Goal: Task Accomplishment & Management: Use online tool/utility

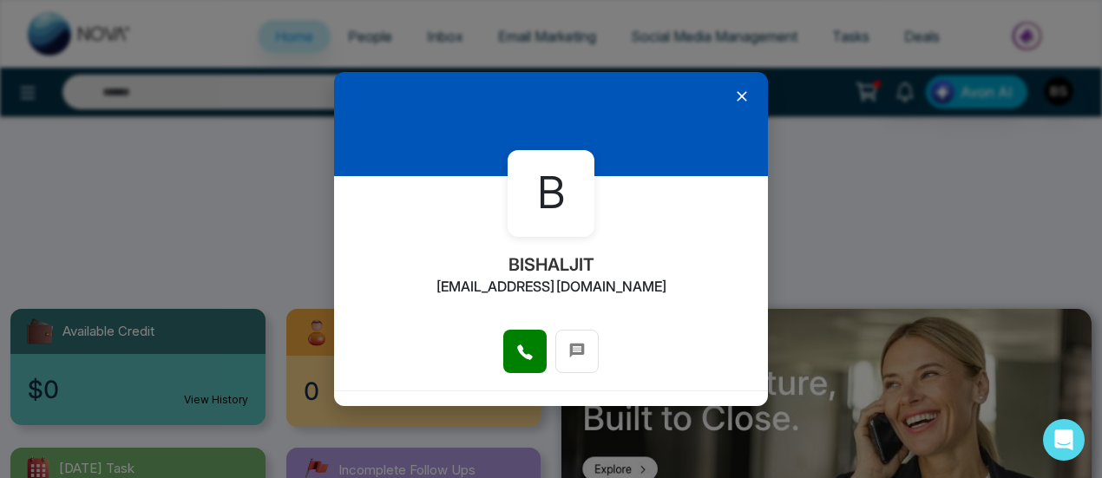
select select "*"
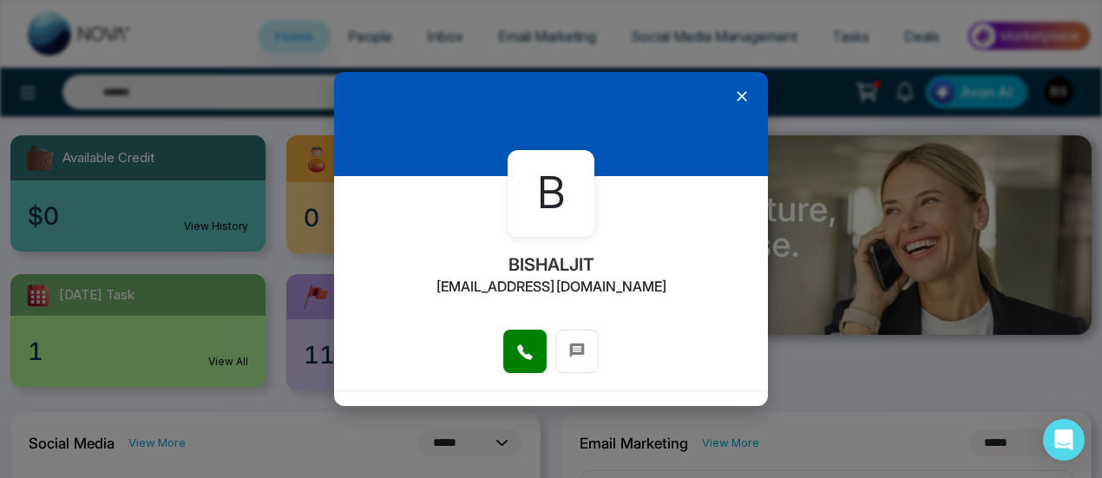
scroll to position [173, 0]
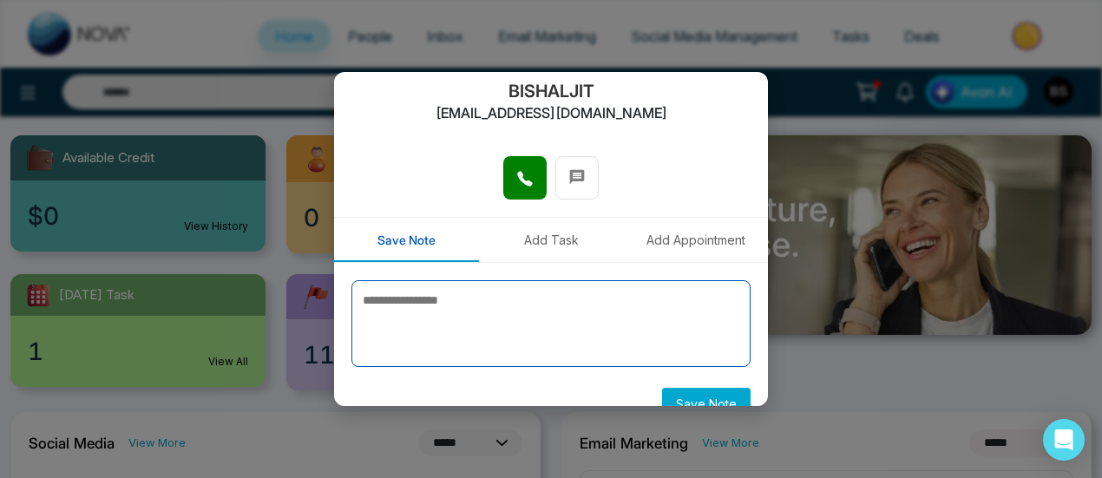
click at [529, 300] on textarea at bounding box center [550, 323] width 399 height 87
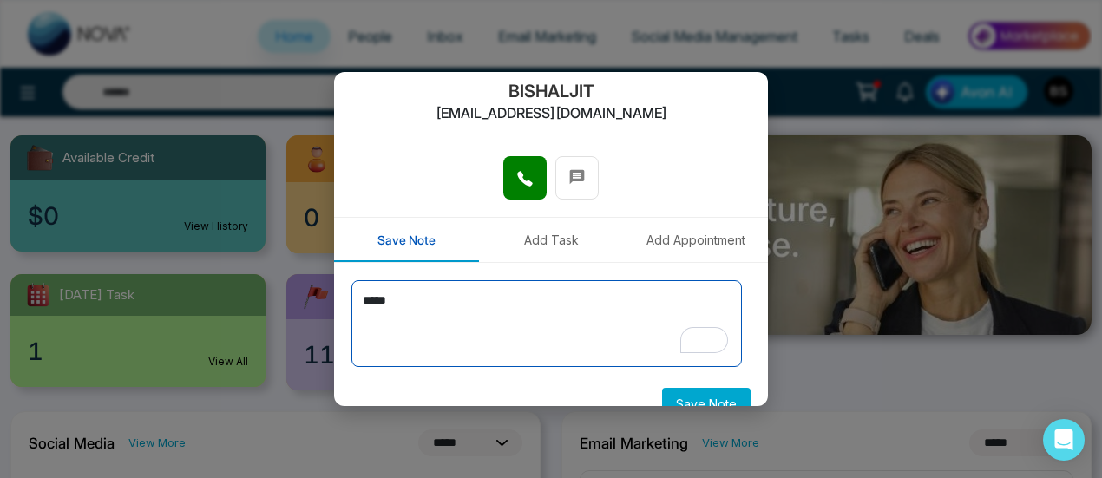
type textarea "*****"
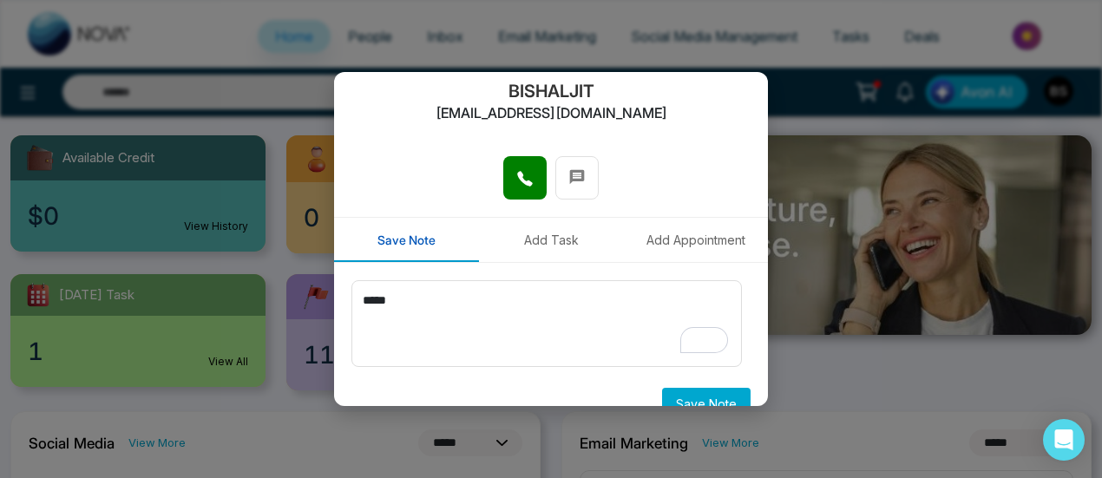
click at [697, 399] on button "Save Note" at bounding box center [706, 404] width 88 height 32
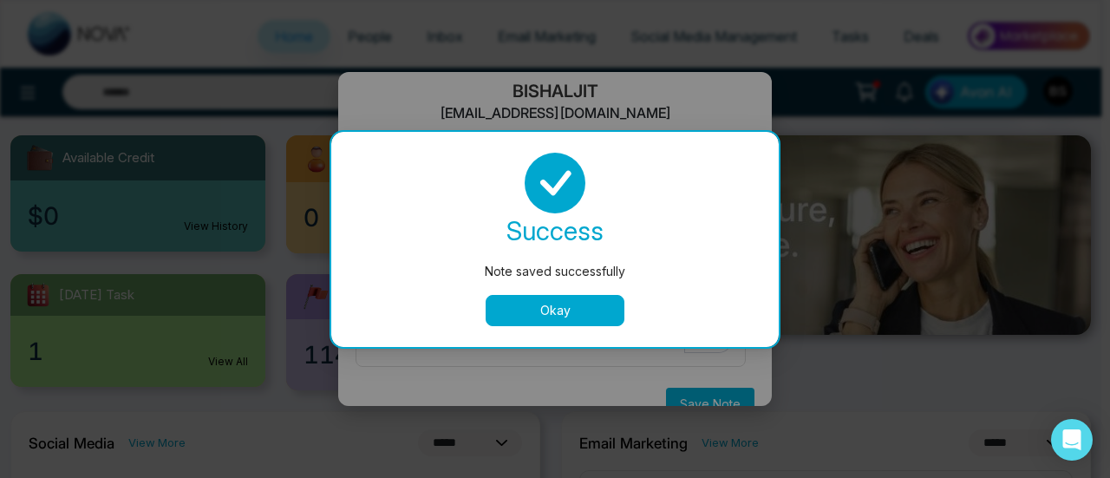
click at [553, 318] on button "Okay" at bounding box center [555, 310] width 139 height 31
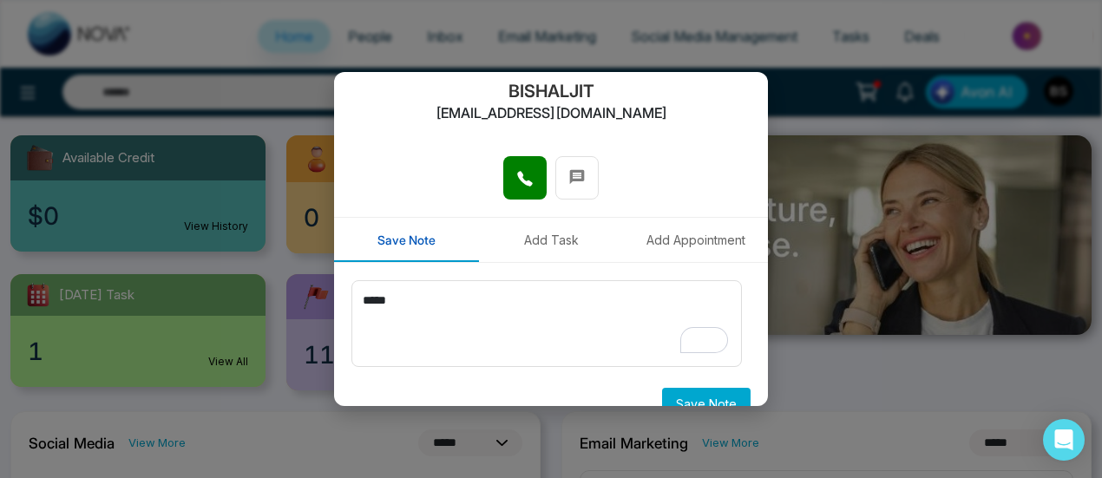
click at [819, 53] on div "B BISHALJIT bishaljit@mmnovatech.com Save Note Add Task Add Appointment ***** S…" at bounding box center [551, 239] width 1102 height 478
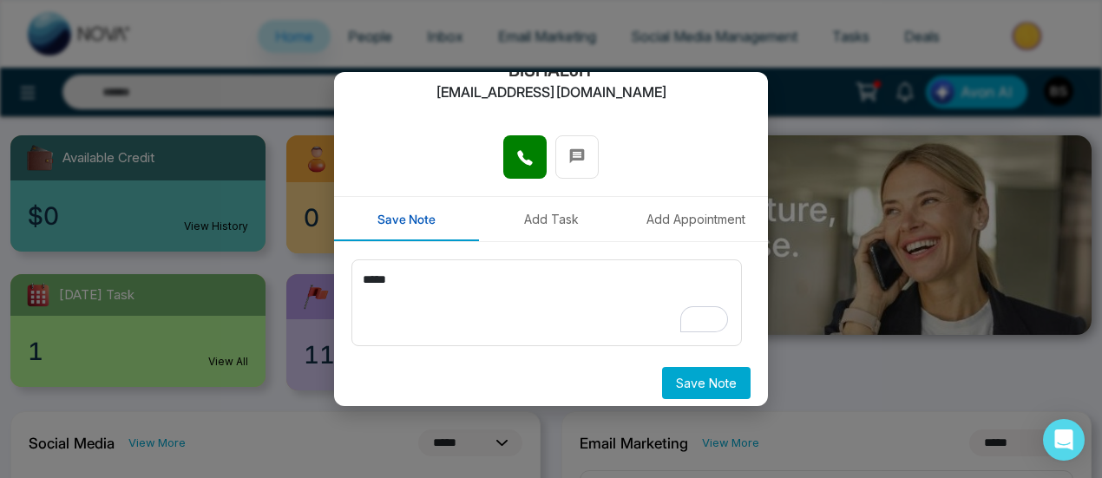
scroll to position [203, 0]
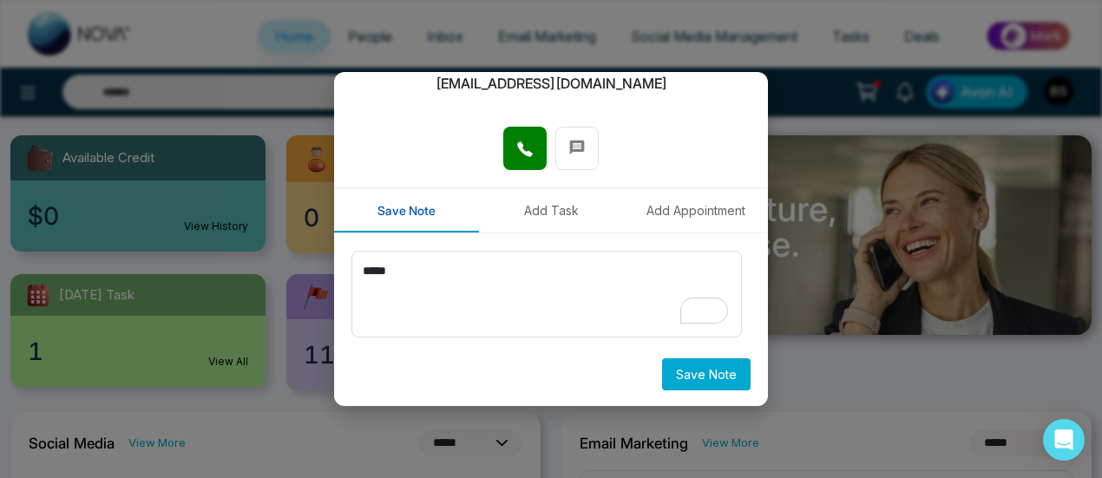
click at [821, 134] on div "B BISHALJIT bishaljit@mmnovatech.com Save Note Add Task Add Appointment ***** S…" at bounding box center [551, 239] width 1102 height 478
click at [816, 130] on div "B BISHALJIT bishaljit@mmnovatech.com Save Note Add Task Add Appointment ***** S…" at bounding box center [551, 239] width 1102 height 478
click at [585, 147] on button at bounding box center [576, 148] width 43 height 43
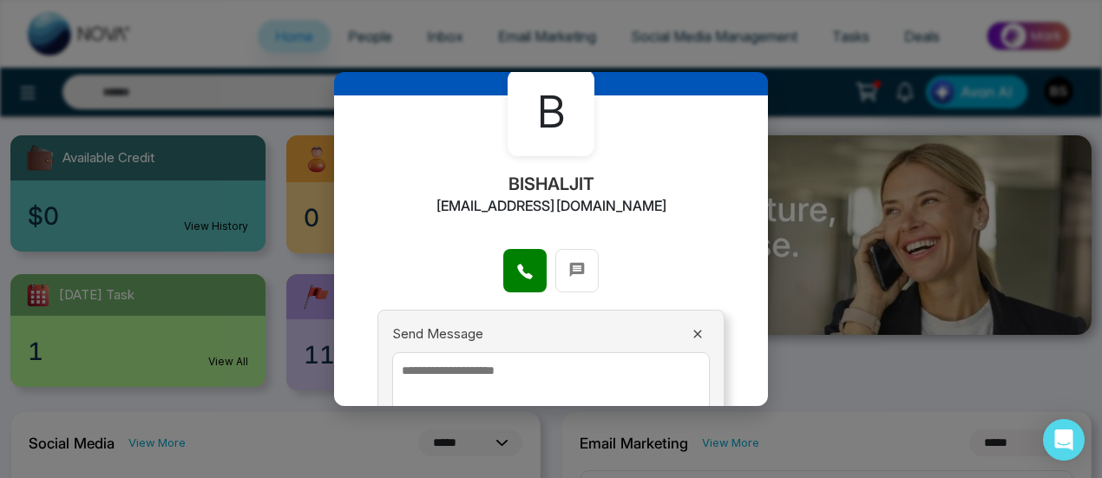
scroll to position [0, 0]
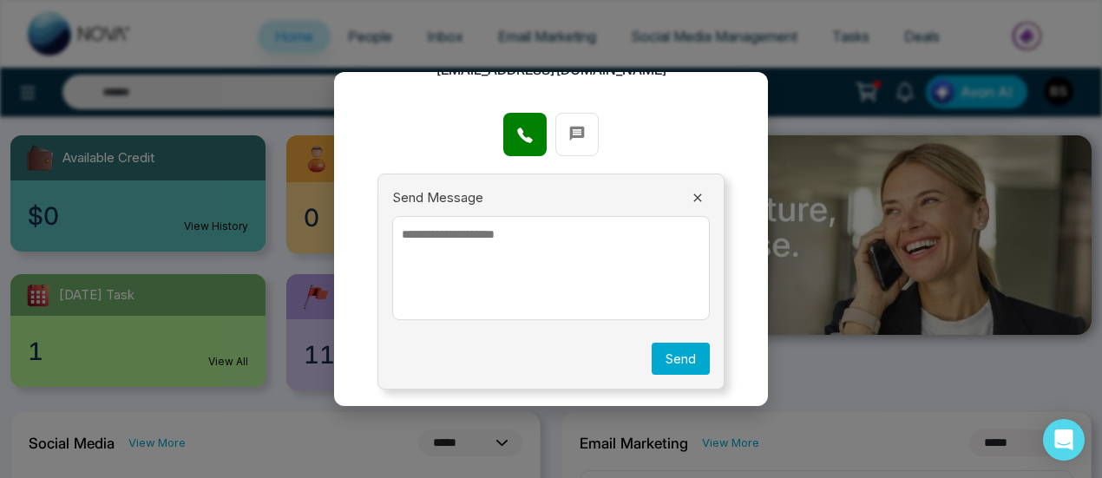
click at [693, 196] on icon at bounding box center [697, 197] width 8 height 8
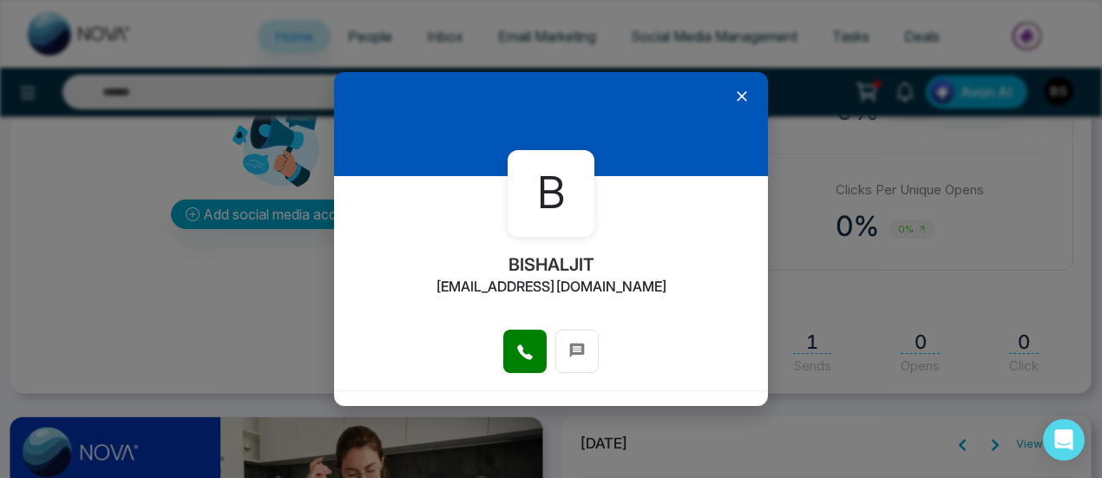
click at [733, 90] on icon at bounding box center [741, 96] width 17 height 17
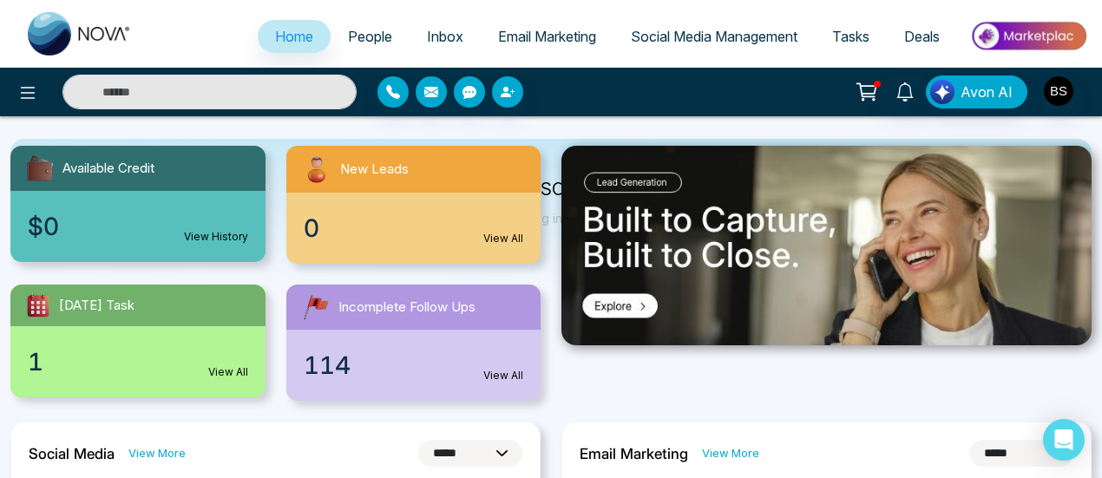
scroll to position [260, 0]
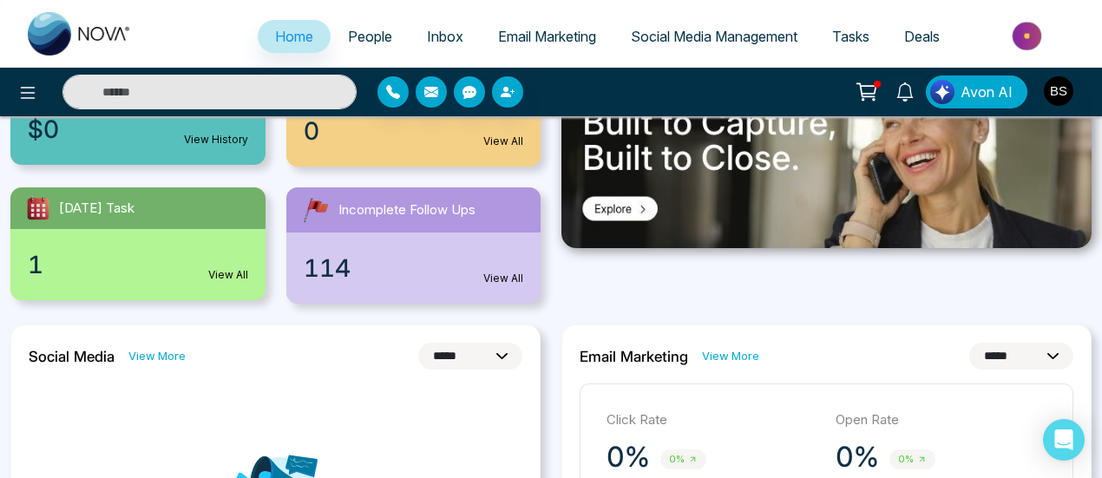
click at [375, 36] on span "People" at bounding box center [370, 36] width 44 height 17
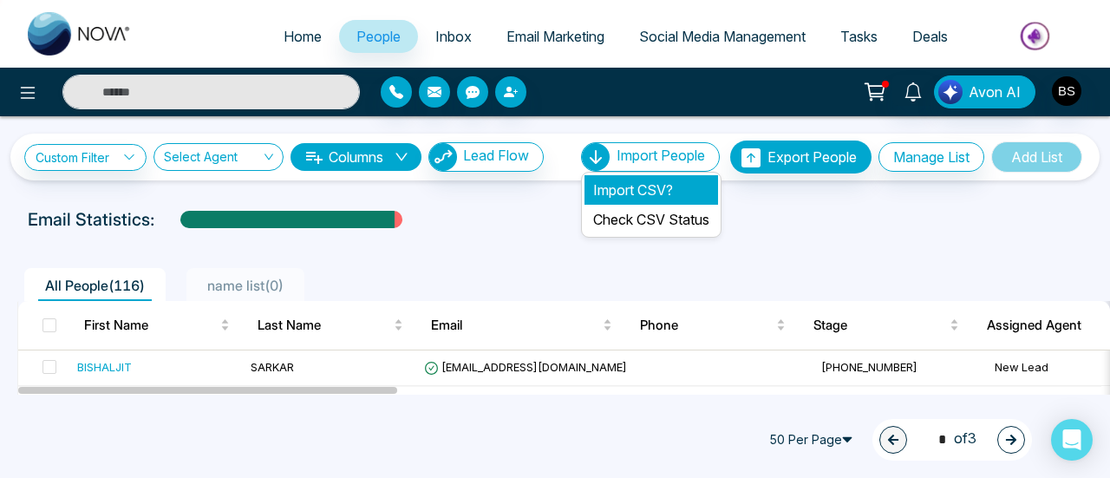
click at [675, 192] on li "Import CSV?" at bounding box center [652, 189] width 134 height 29
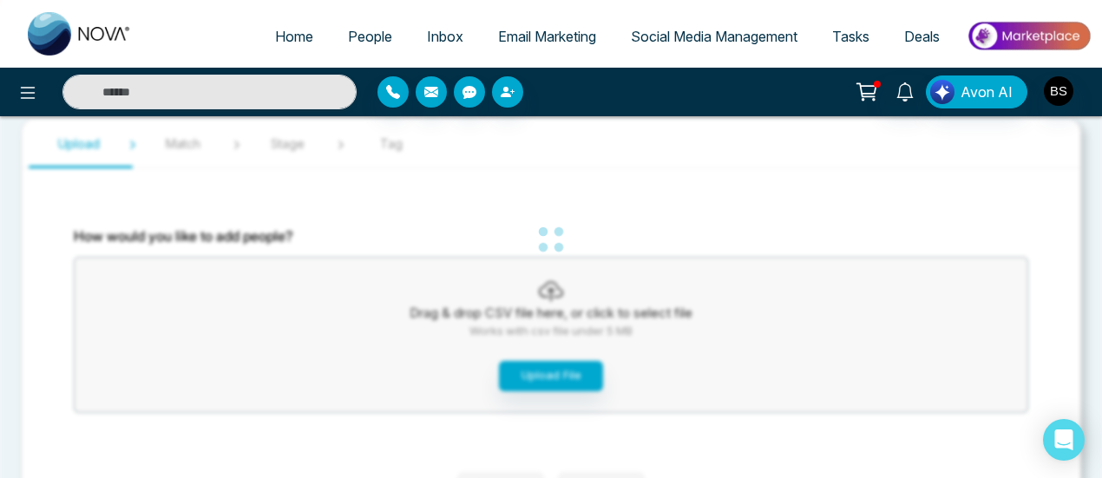
scroll to position [87, 0]
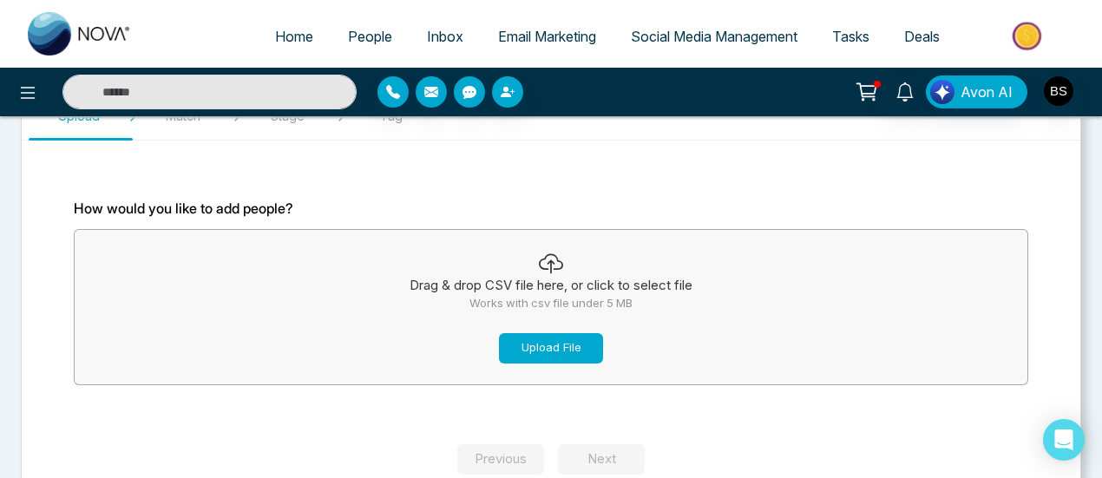
click at [562, 360] on button "Upload File" at bounding box center [551, 348] width 104 height 30
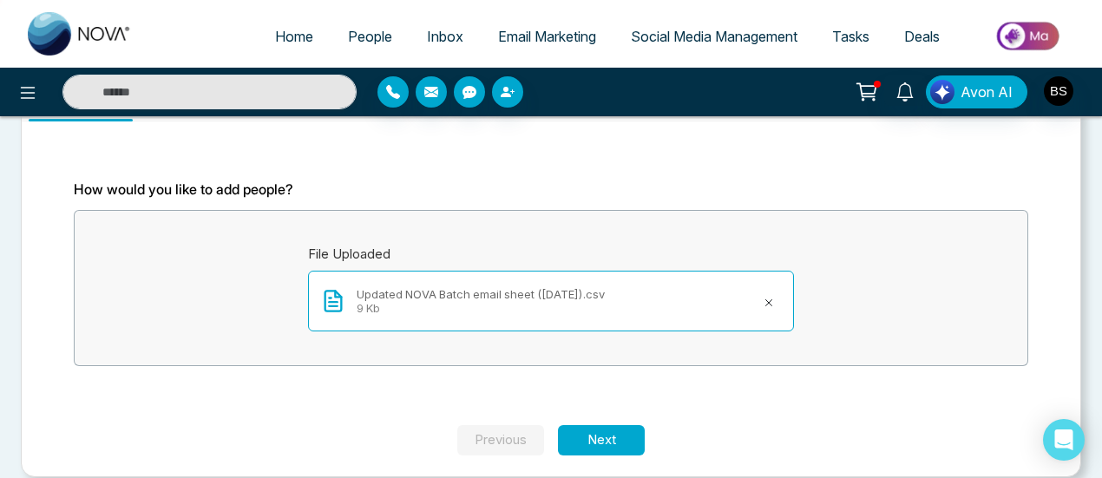
scroll to position [124, 0]
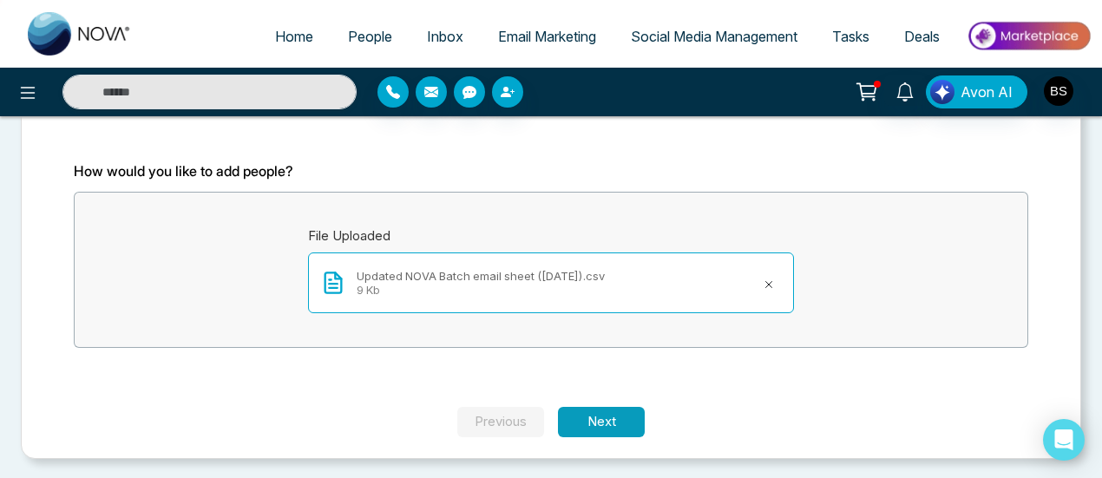
click at [608, 426] on button "Next" at bounding box center [601, 422] width 87 height 30
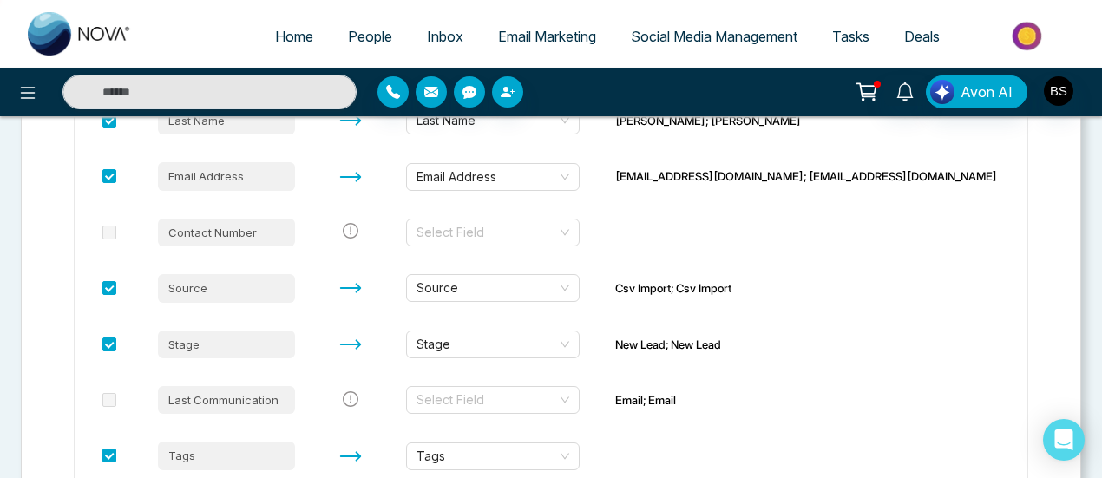
scroll to position [558, 0]
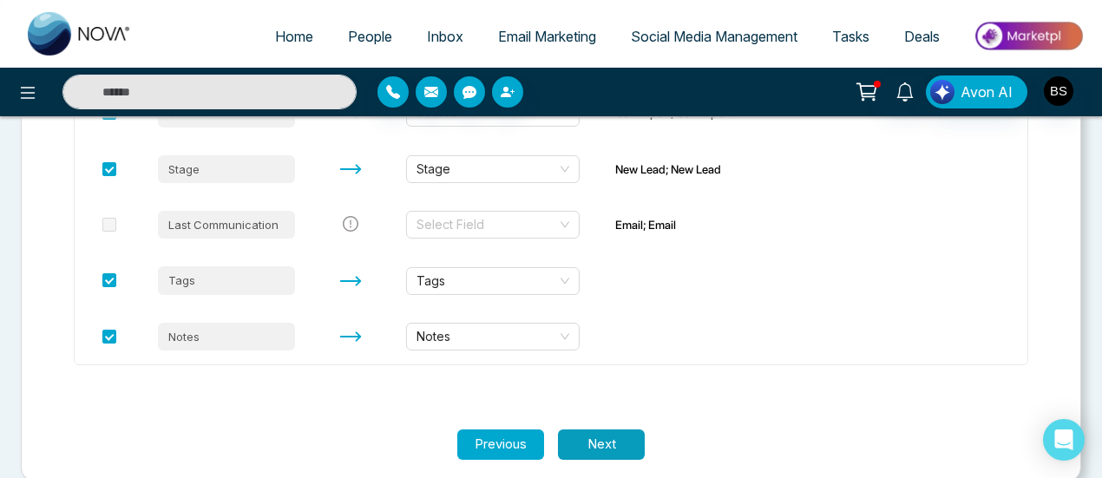
click at [590, 436] on button "Next" at bounding box center [601, 444] width 87 height 30
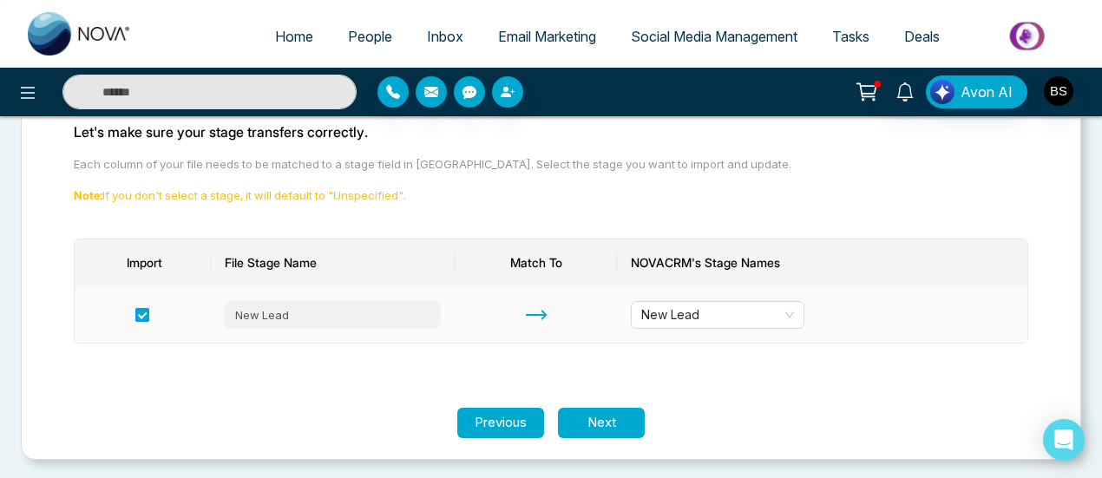
click at [138, 316] on span at bounding box center [142, 315] width 14 height 14
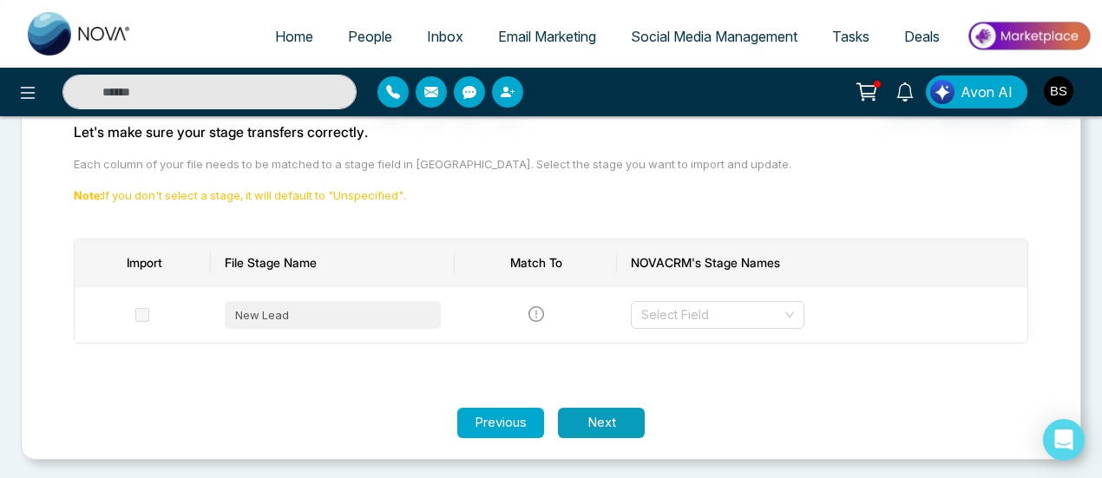
click at [624, 431] on button "Next" at bounding box center [601, 423] width 87 height 30
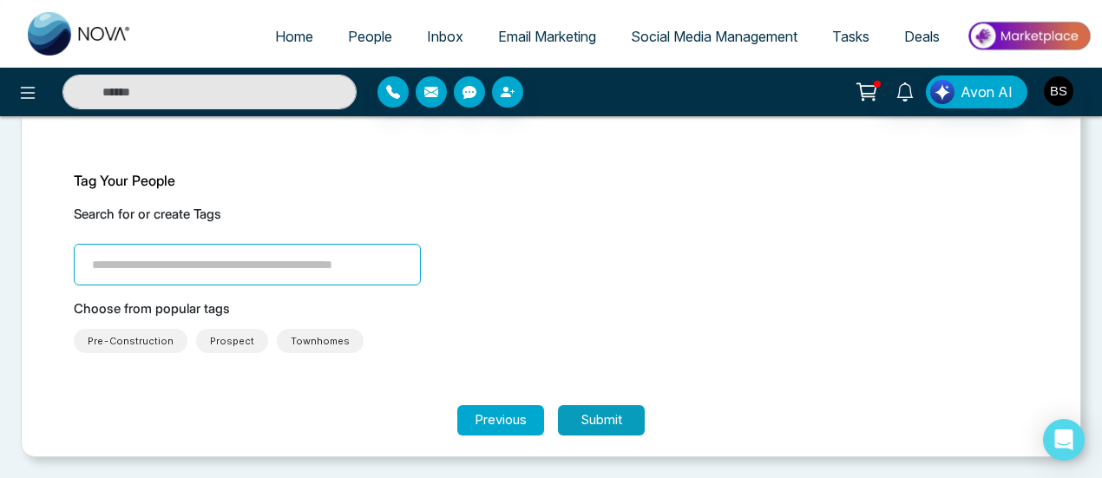
scroll to position [112, 0]
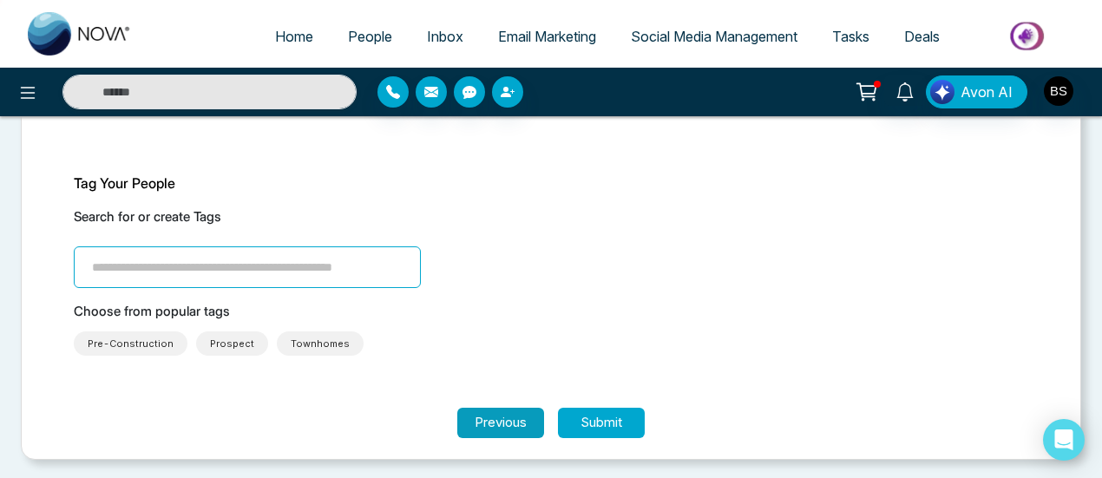
click at [511, 434] on button "Previous" at bounding box center [500, 423] width 87 height 30
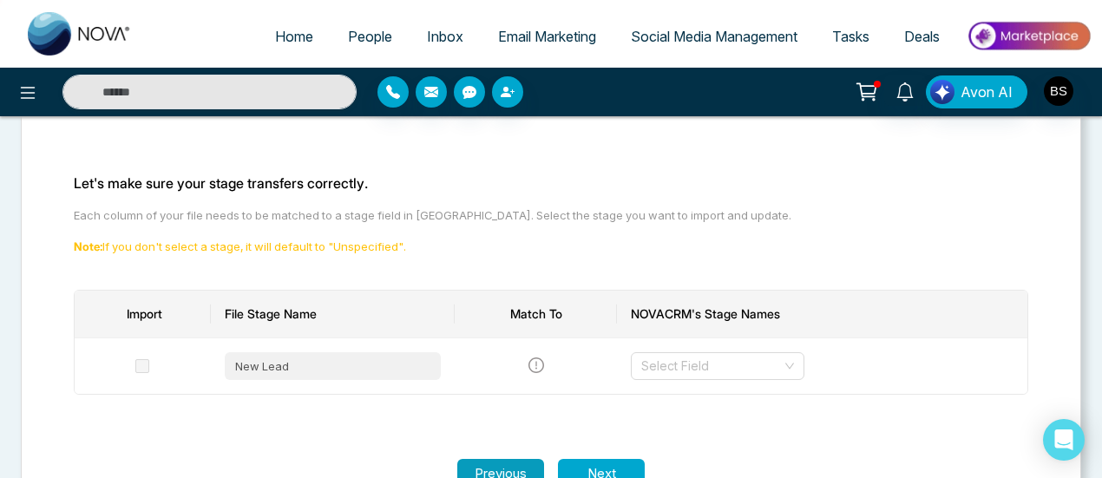
click at [531, 468] on button "Previous" at bounding box center [500, 474] width 87 height 30
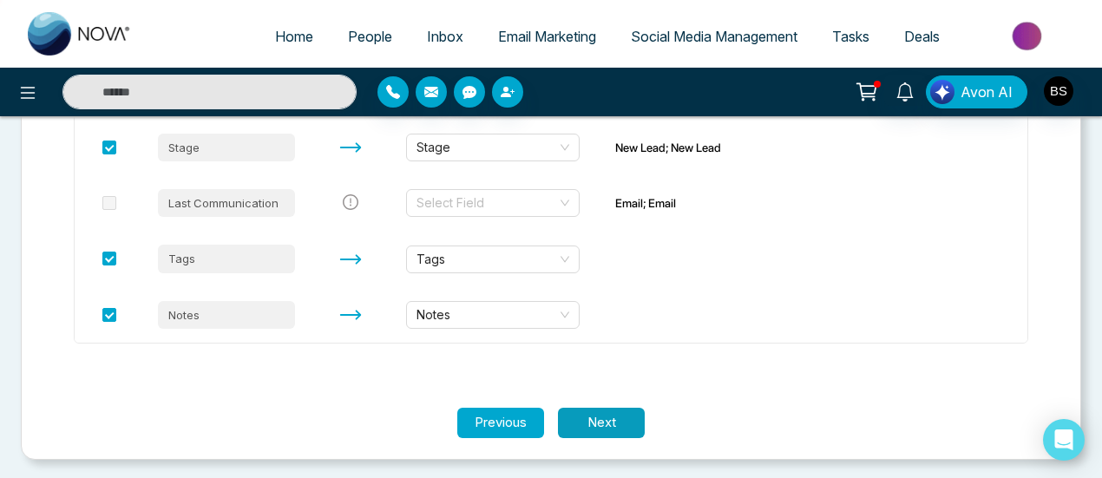
click at [625, 418] on button "Next" at bounding box center [601, 423] width 87 height 30
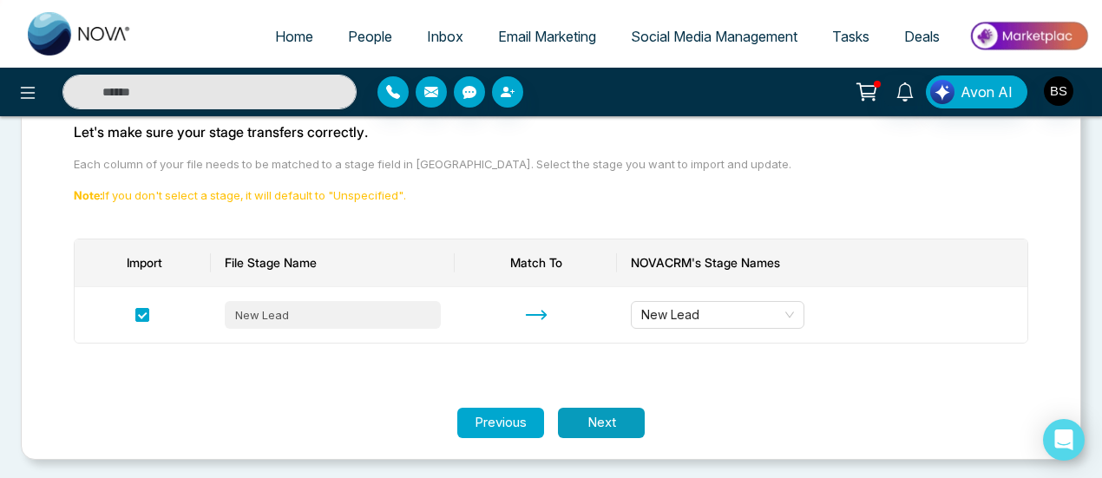
click at [625, 418] on button "Next" at bounding box center [601, 423] width 87 height 30
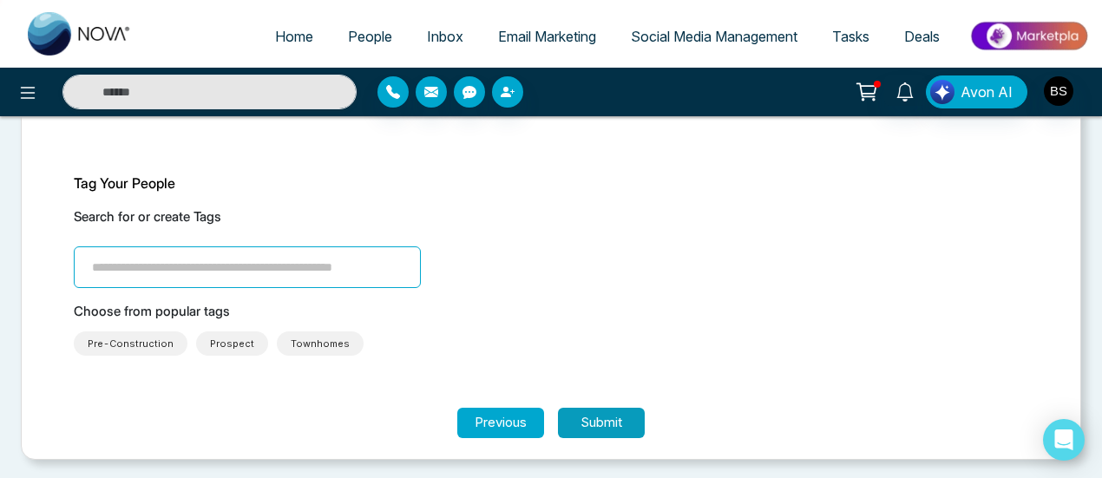
click at [625, 418] on button "Submit" at bounding box center [601, 423] width 87 height 30
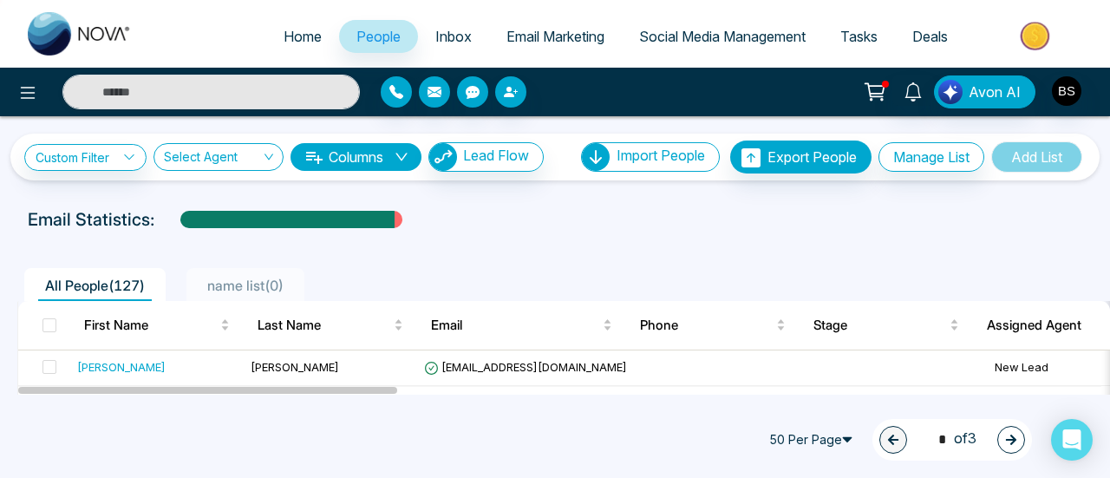
click at [289, 30] on span "Home" at bounding box center [303, 36] width 38 height 17
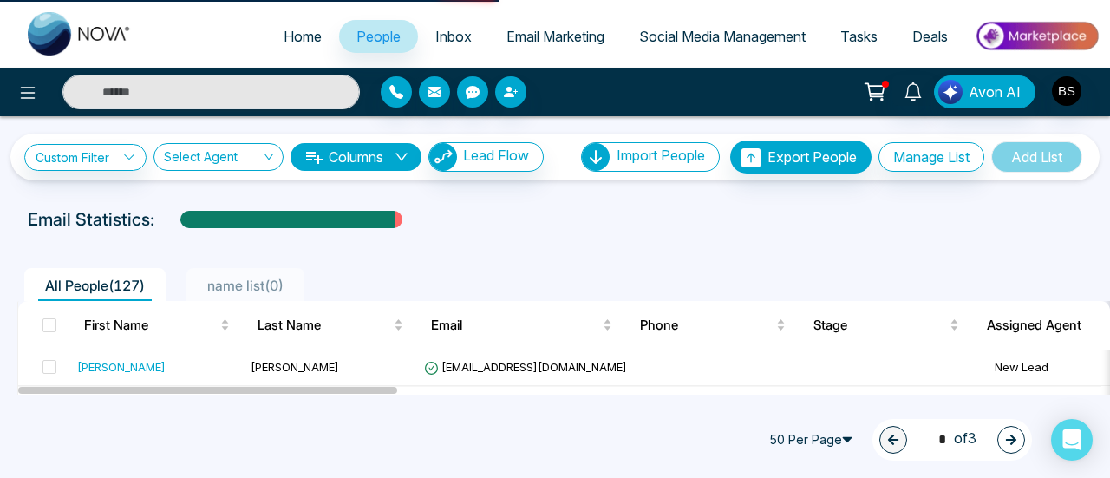
select select "*"
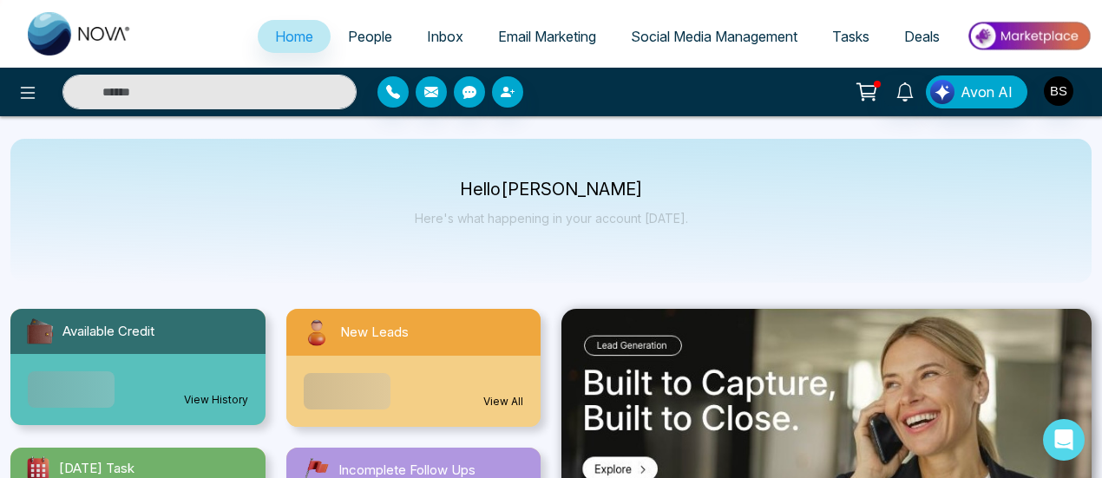
click at [375, 31] on span "People" at bounding box center [370, 36] width 44 height 17
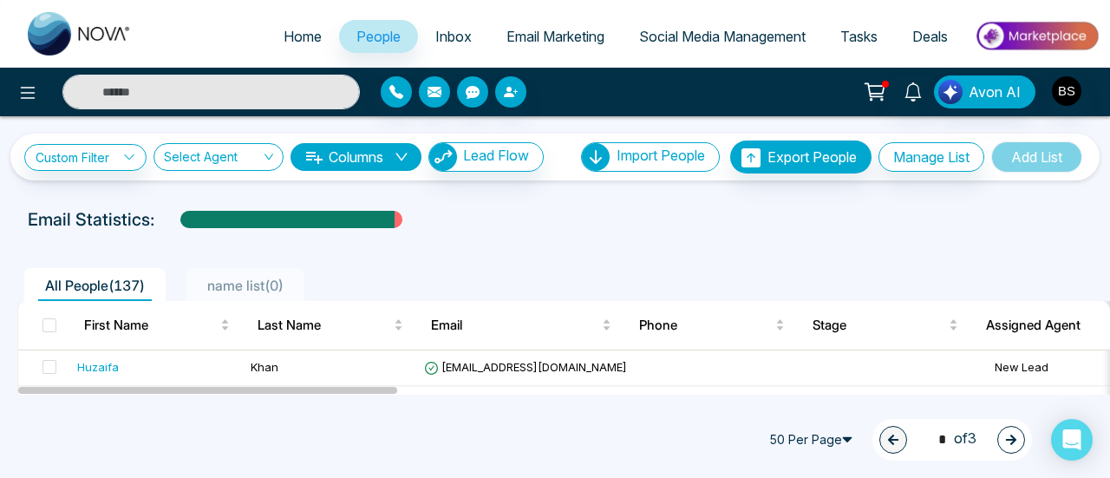
click at [438, 44] on span "Inbox" at bounding box center [453, 36] width 36 height 17
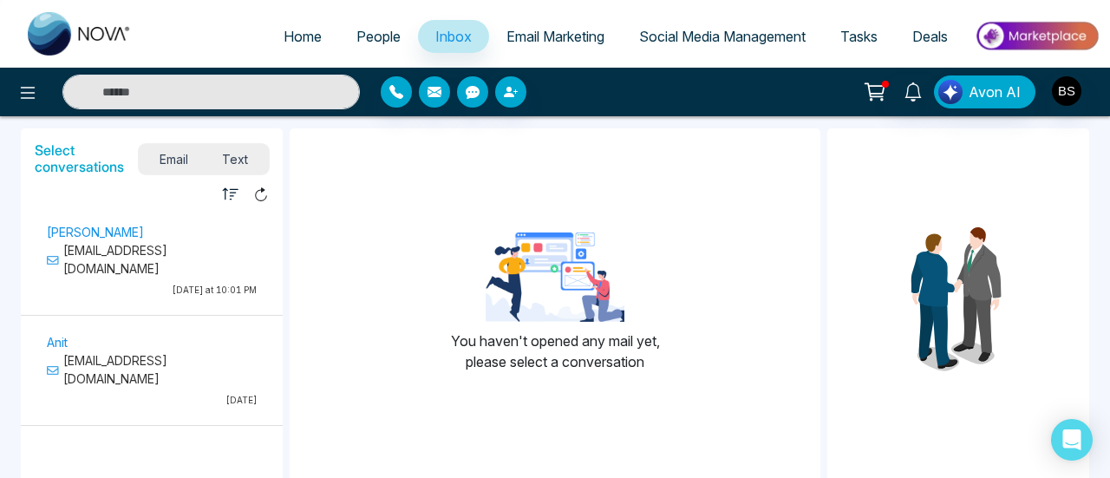
click at [550, 36] on span "Email Marketing" at bounding box center [556, 36] width 98 height 17
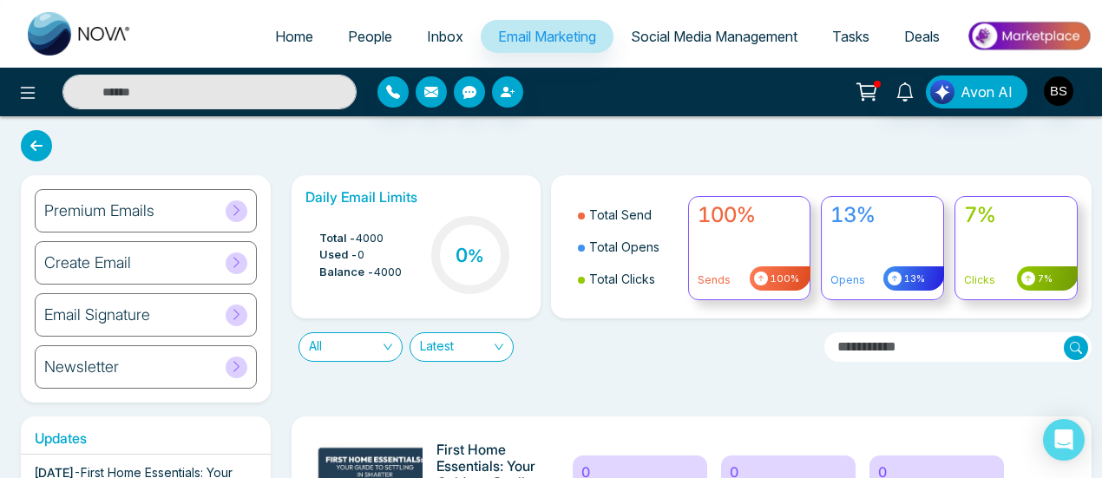
click at [363, 39] on span "People" at bounding box center [370, 36] width 44 height 17
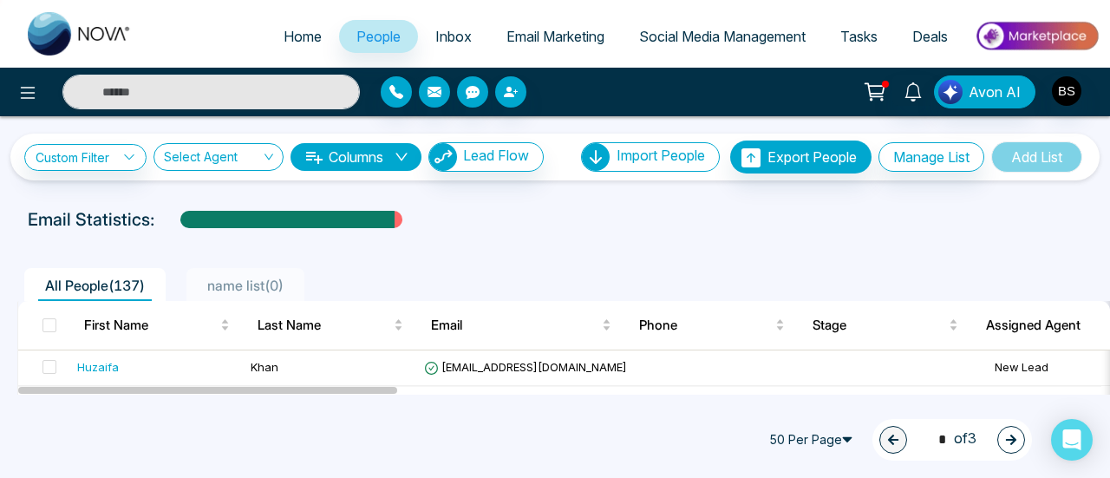
click at [444, 34] on span "Inbox" at bounding box center [453, 36] width 36 height 17
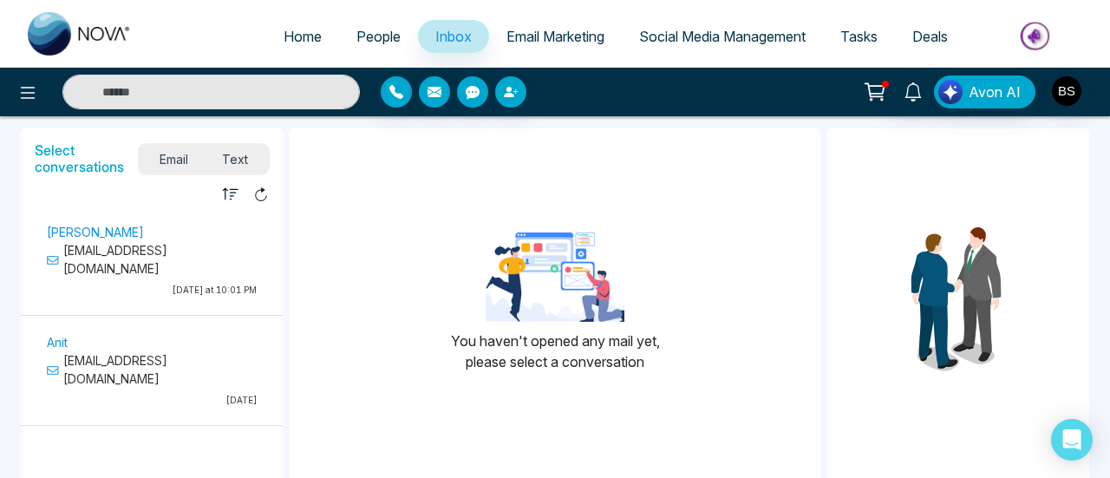
click at [534, 37] on span "Email Marketing" at bounding box center [556, 36] width 98 height 17
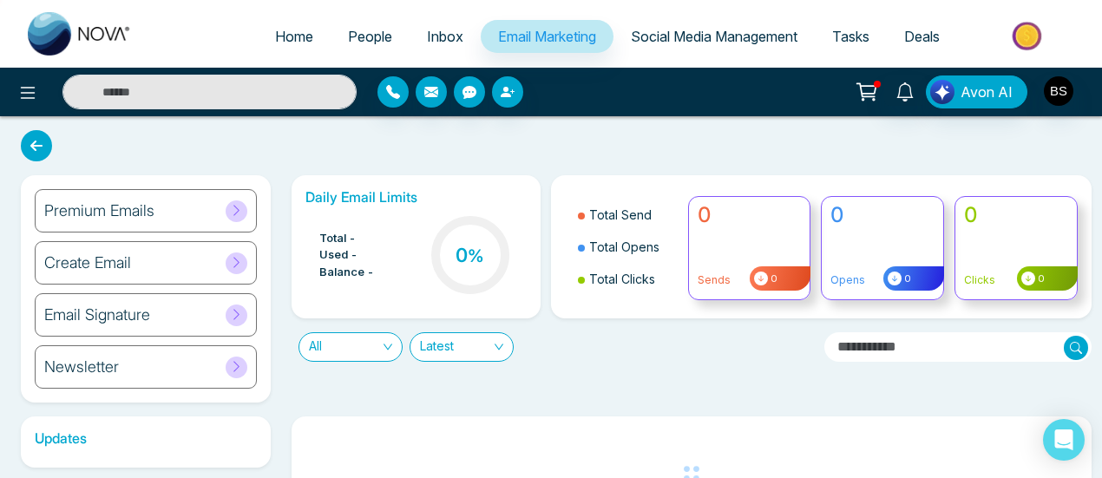
click at [713, 47] on link "Social Media Management" at bounding box center [713, 36] width 201 height 33
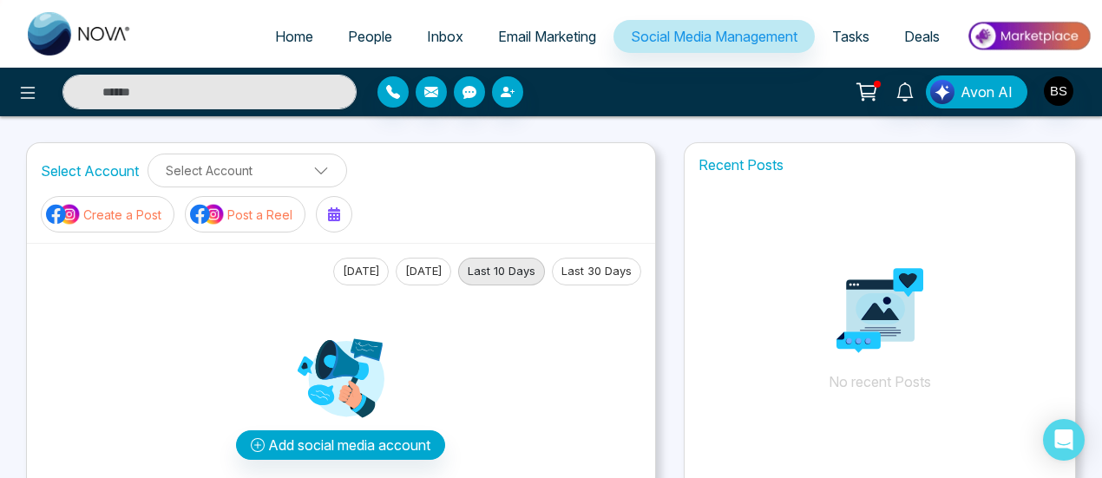
click at [849, 46] on link "Tasks" at bounding box center [851, 36] width 72 height 33
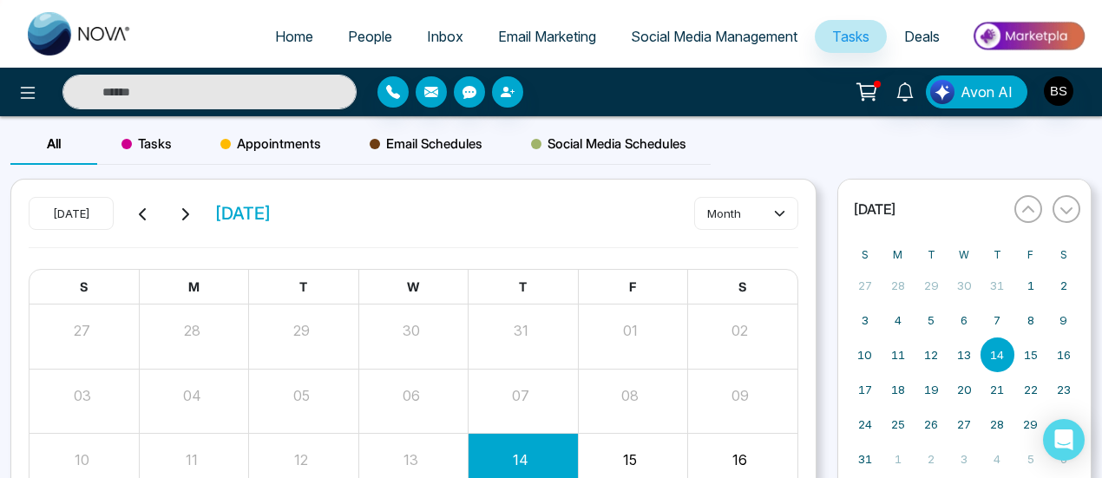
click at [910, 44] on link "Deals" at bounding box center [922, 36] width 70 height 33
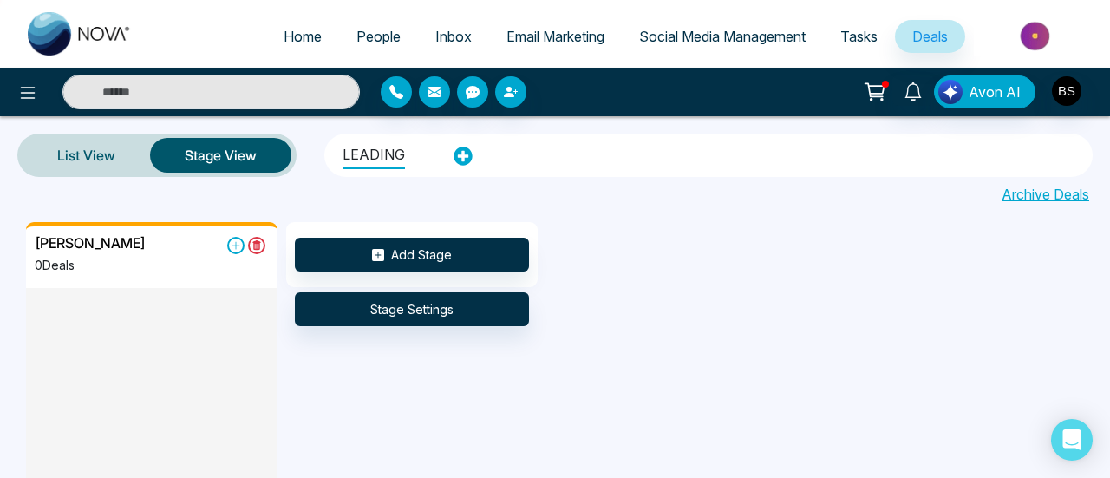
click at [1060, 199] on link "Archive Deals" at bounding box center [1046, 194] width 88 height 21
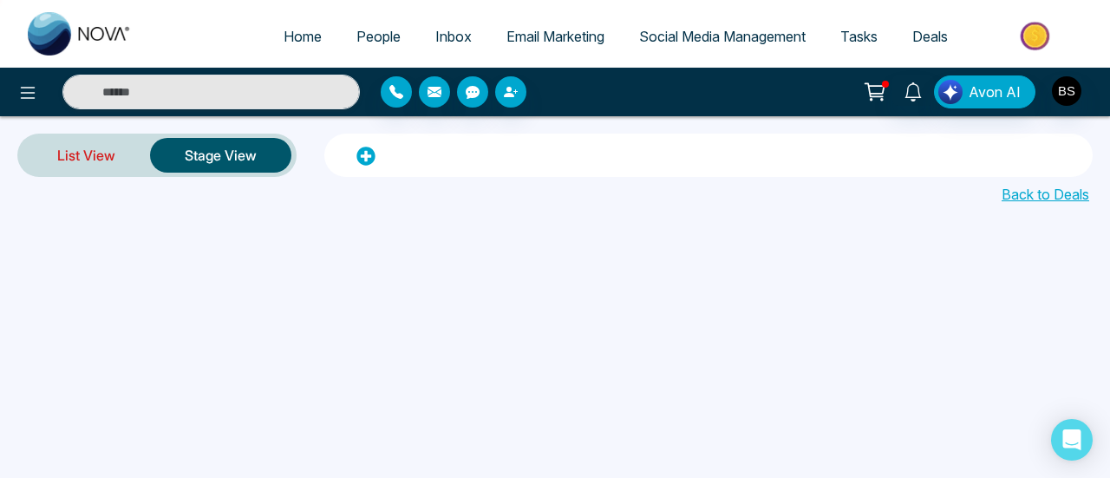
click at [74, 154] on link "List View" at bounding box center [87, 155] width 128 height 42
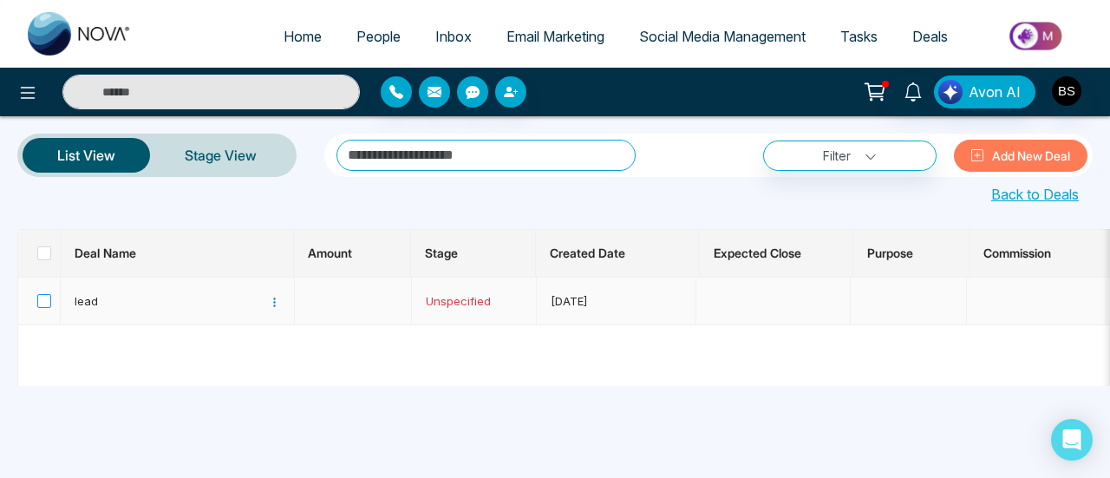
click at [42, 301] on span at bounding box center [44, 301] width 14 height 14
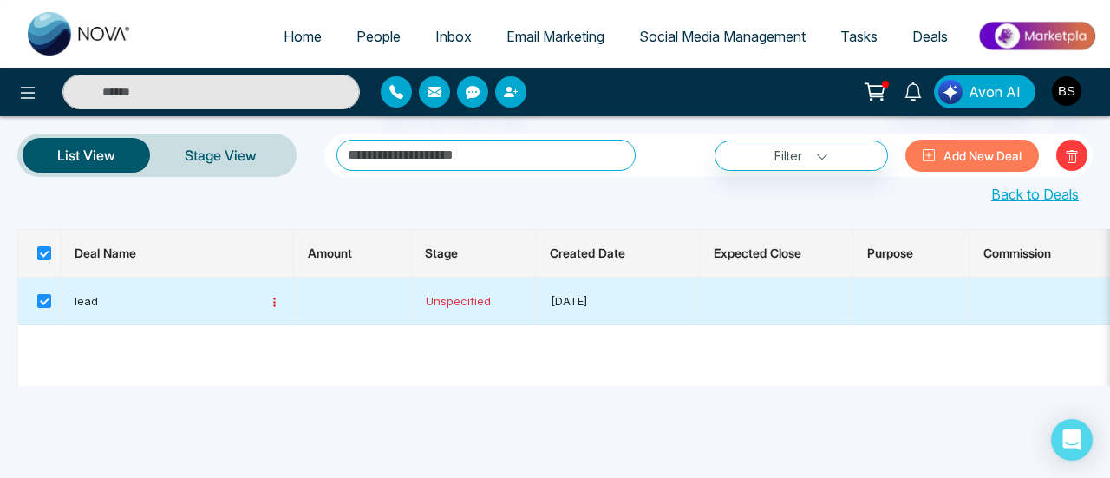
click at [272, 306] on icon at bounding box center [274, 302] width 11 height 11
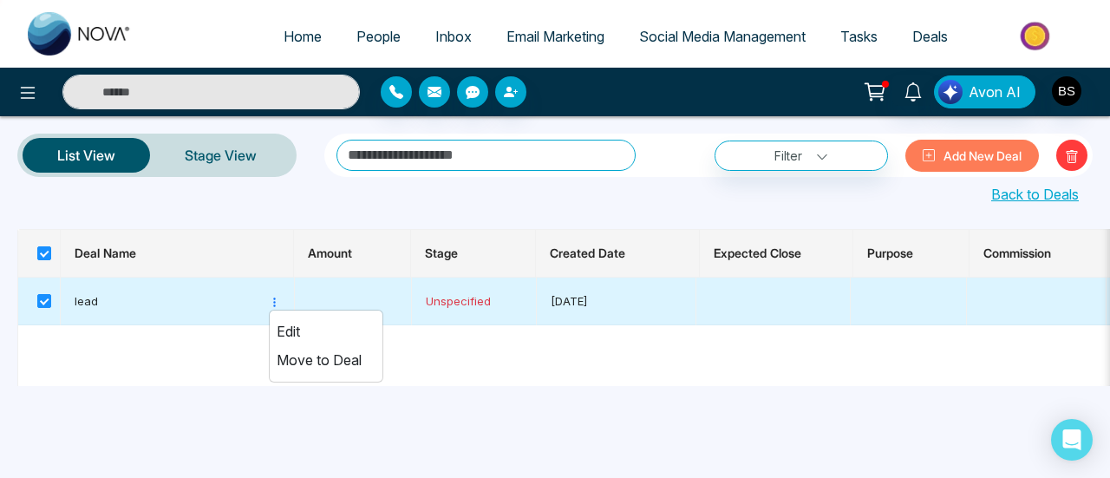
click at [340, 360] on span "Move to Deal" at bounding box center [326, 360] width 113 height 29
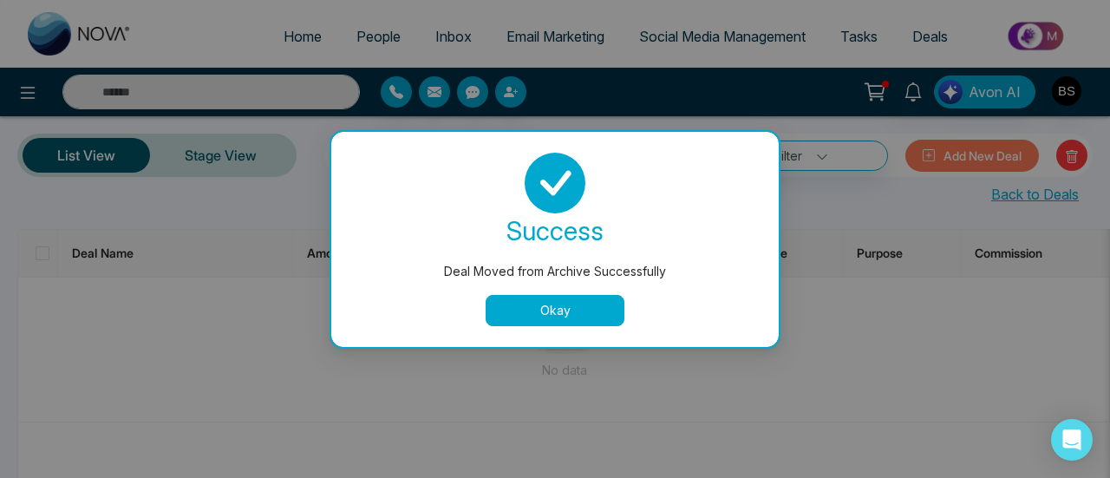
click at [543, 304] on button "Okay" at bounding box center [555, 310] width 139 height 31
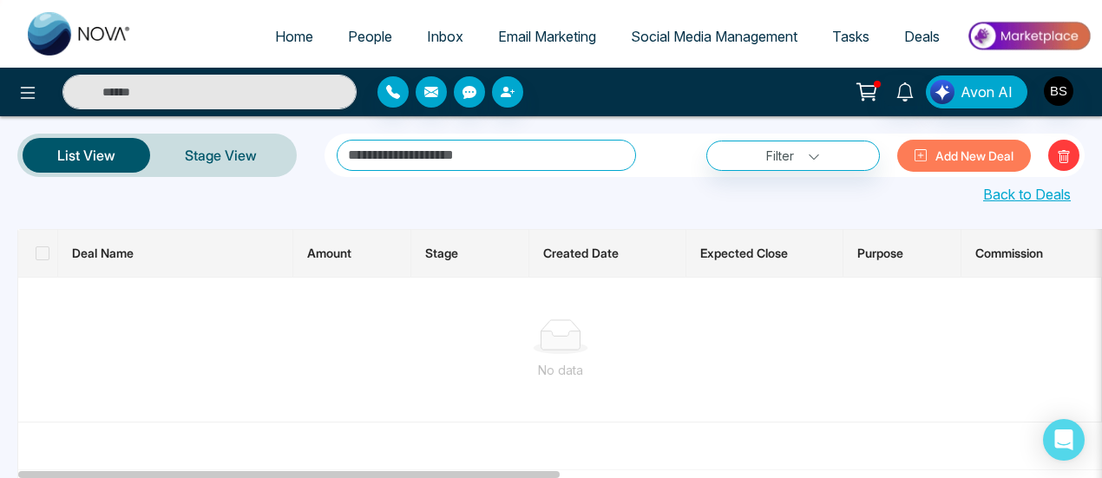
click at [1045, 192] on link "Back to Deals" at bounding box center [1027, 194] width 88 height 21
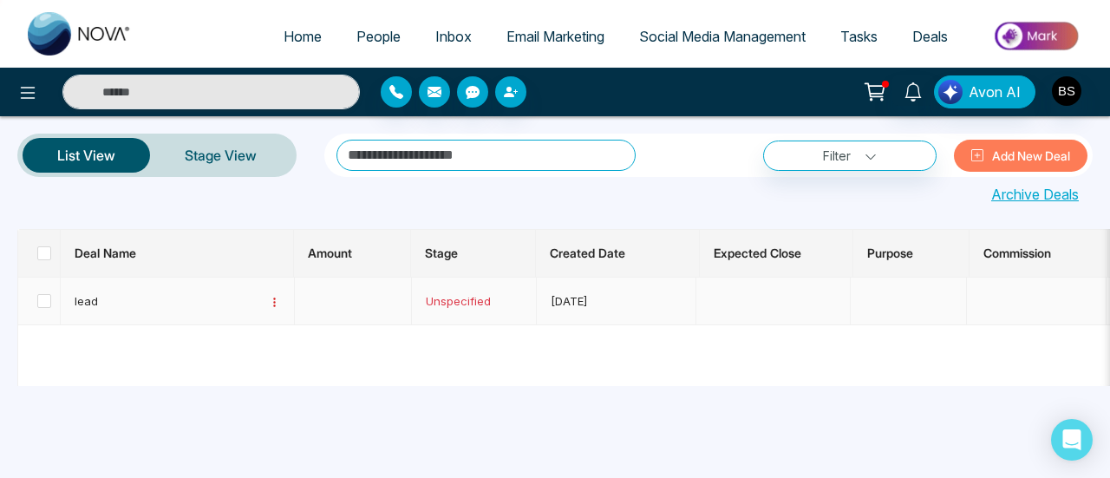
click at [271, 299] on icon at bounding box center [274, 302] width 11 height 11
click at [455, 353] on table "lead Edit Move to Archive Unspecified 2025-08-07" at bounding box center [1102, 332] width 2169 height 108
click at [226, 160] on link "Stage View" at bounding box center [220, 155] width 141 height 42
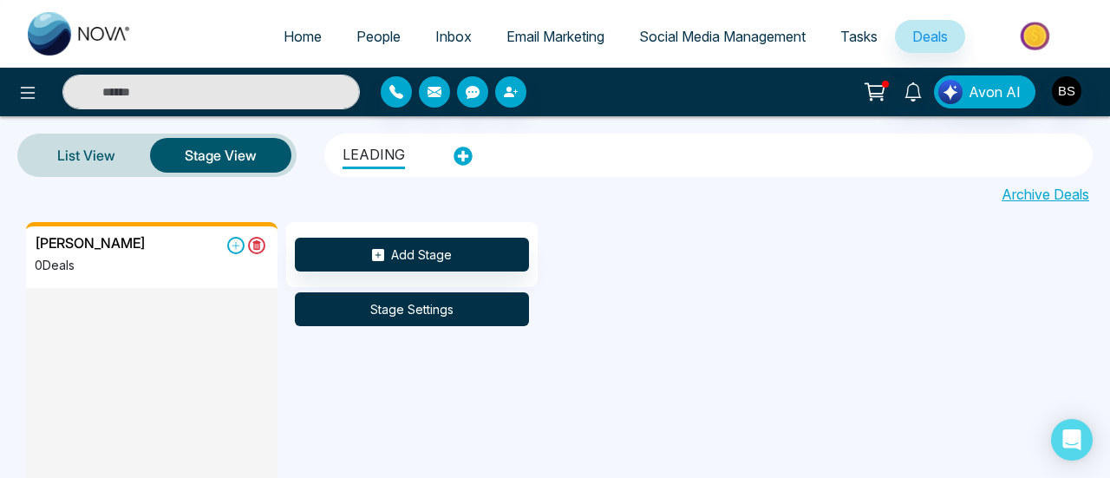
click at [441, 305] on button "Stage Settings" at bounding box center [412, 309] width 234 height 34
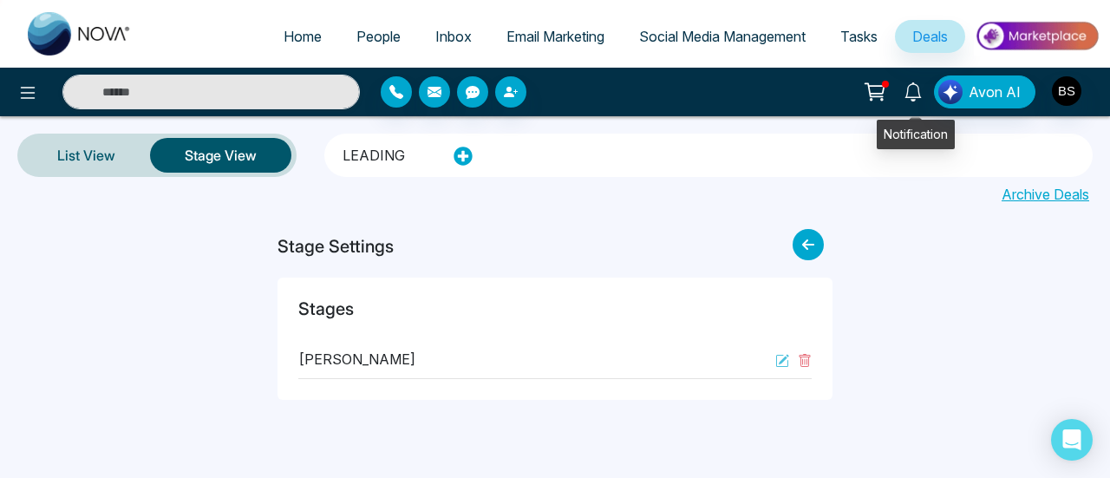
click at [918, 86] on icon at bounding box center [913, 91] width 19 height 19
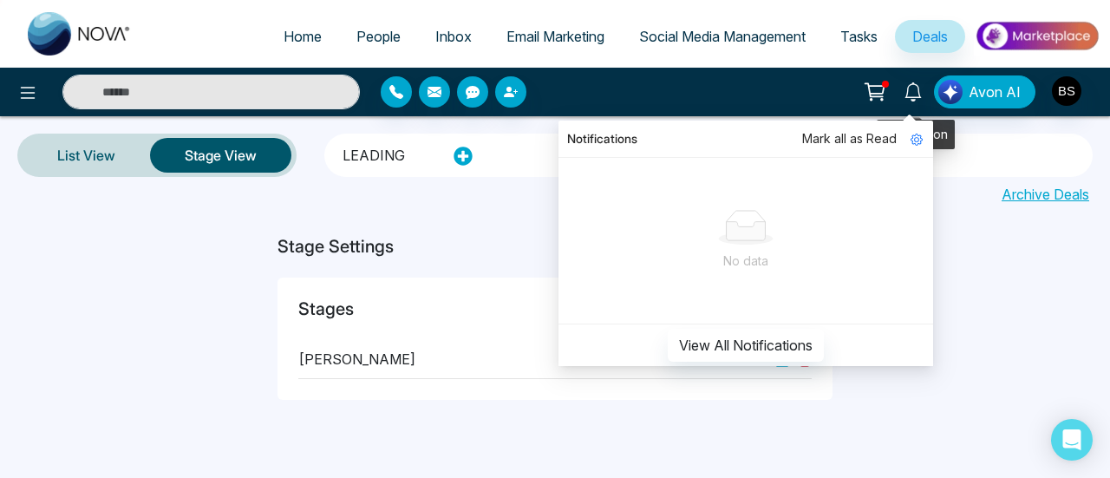
click at [918, 86] on icon at bounding box center [913, 91] width 19 height 19
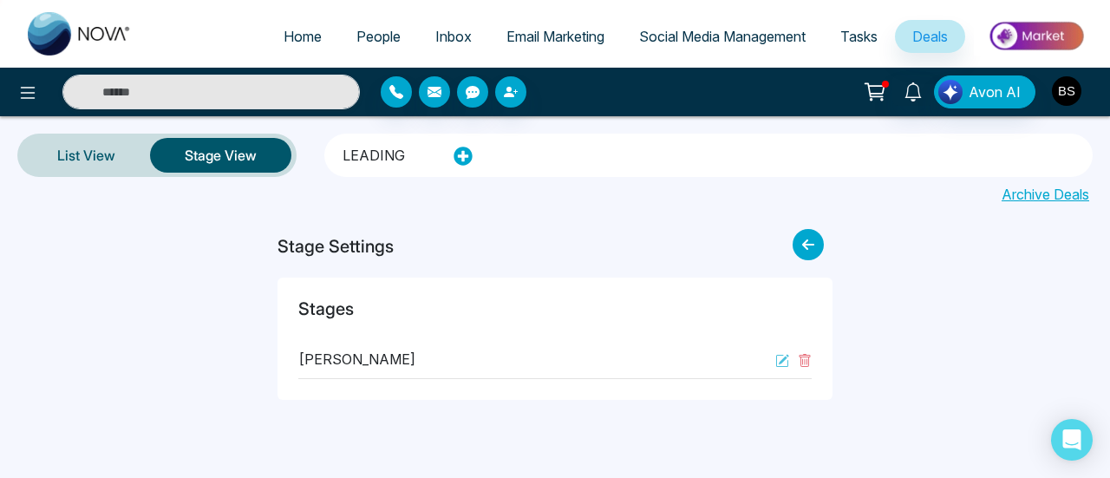
click at [1072, 84] on img "button" at bounding box center [1066, 90] width 29 height 29
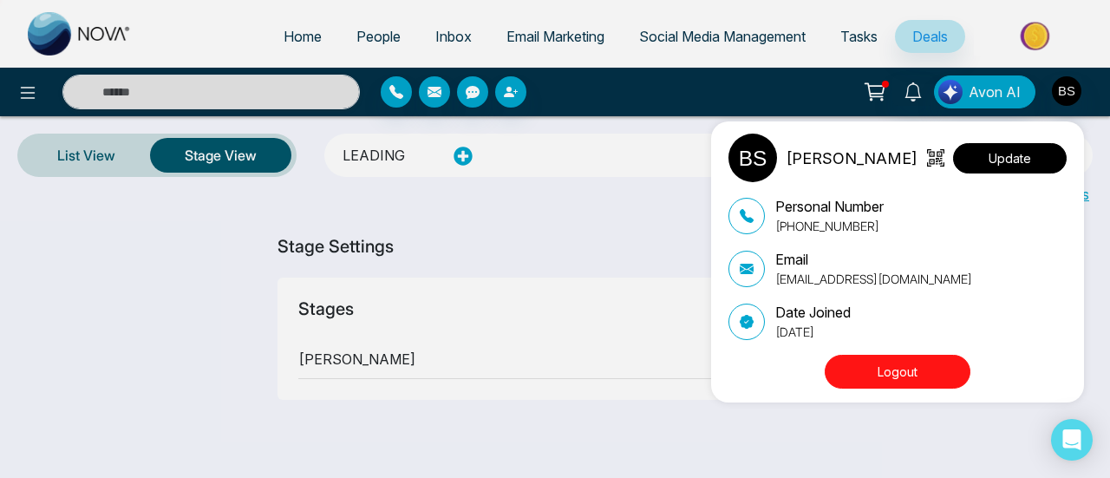
click at [1004, 148] on button "Update" at bounding box center [1010, 158] width 114 height 30
select select
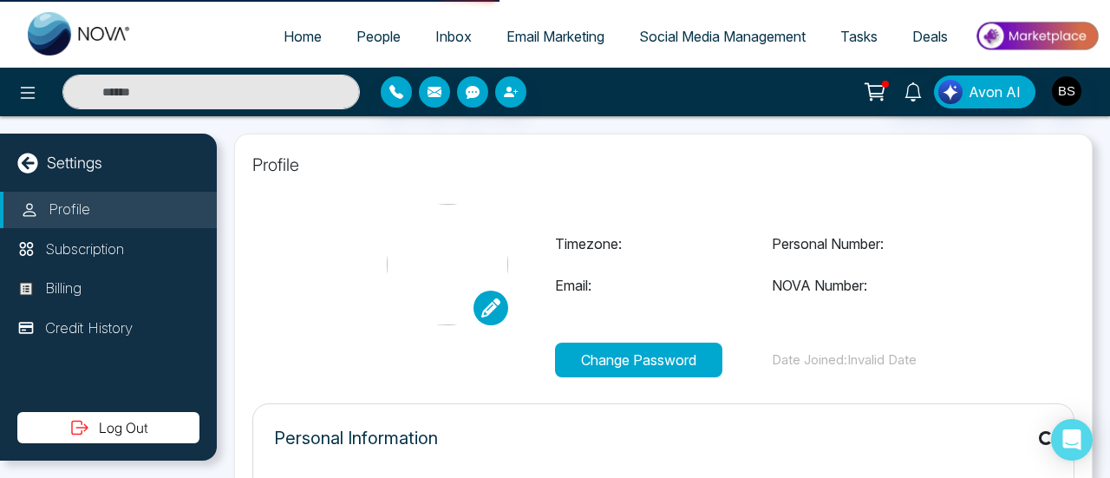
type input "**********"
select select "***"
type input "**********"
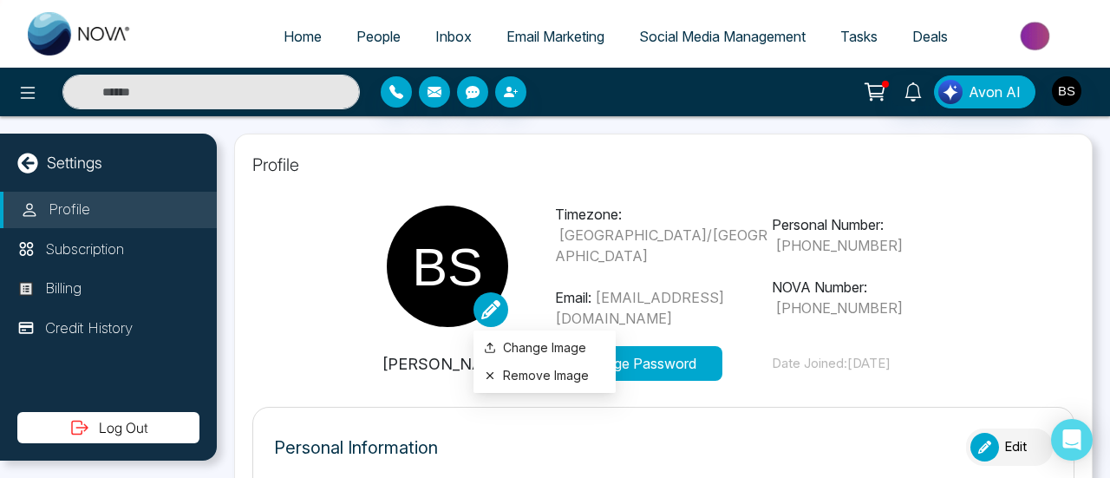
type input "***"
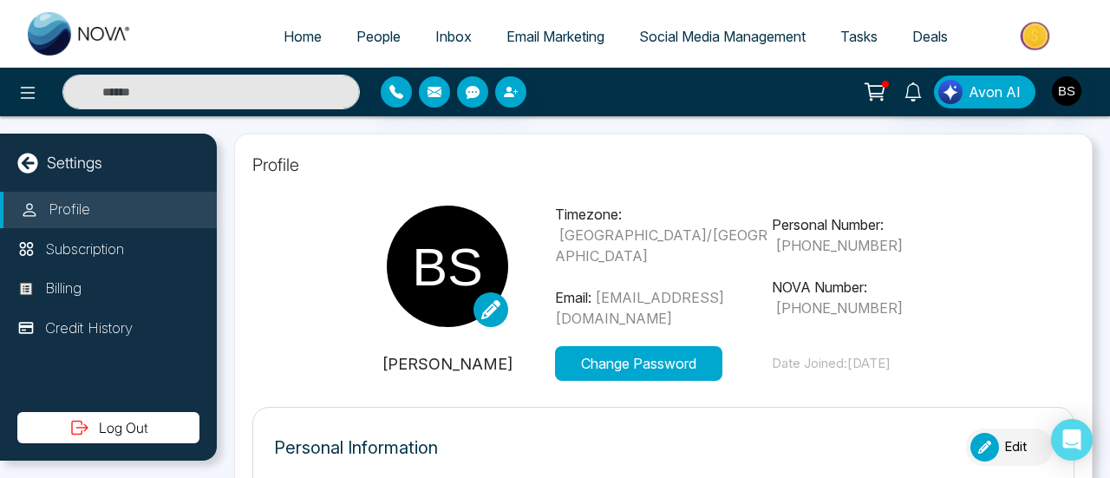
click at [443, 30] on span "Inbox" at bounding box center [453, 36] width 36 height 17
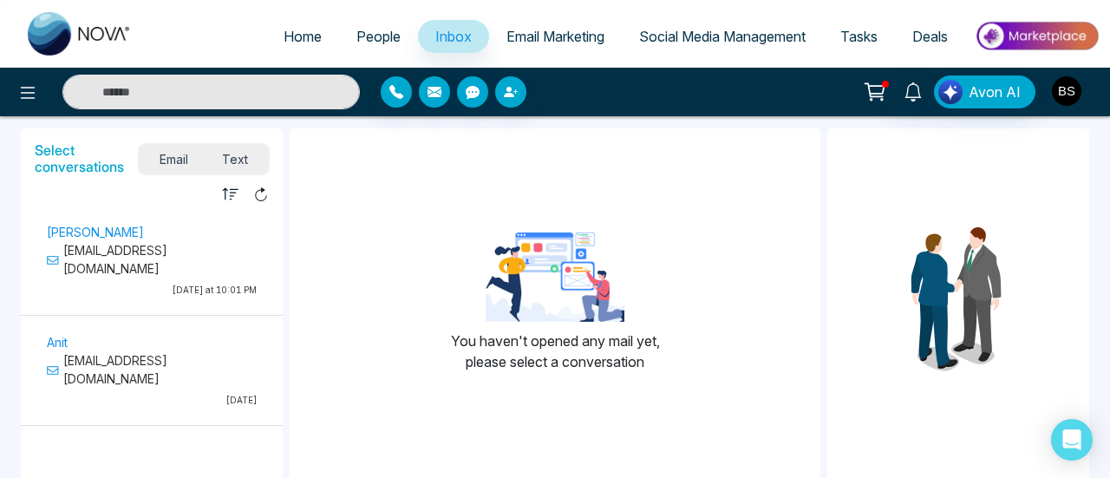
click at [1070, 103] on img "button" at bounding box center [1066, 90] width 29 height 29
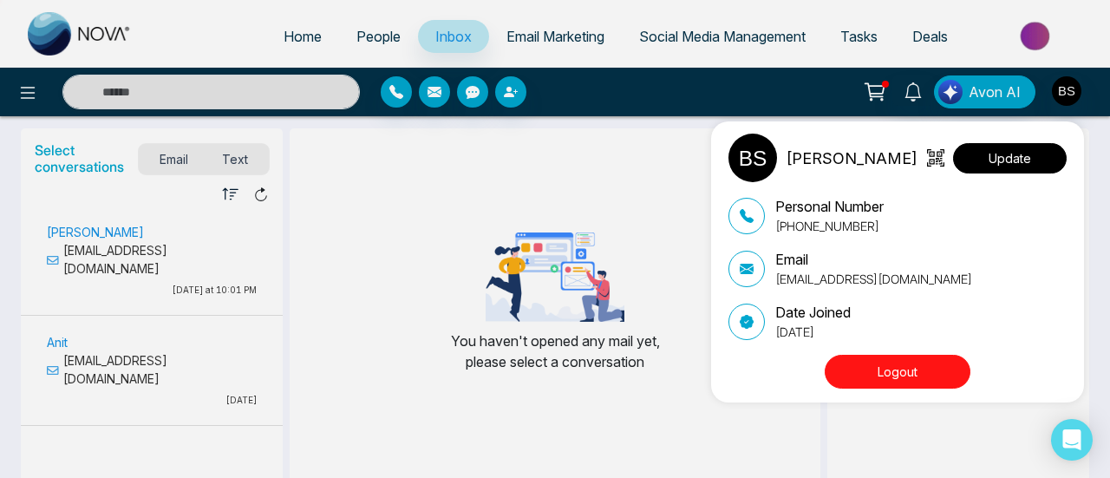
click at [995, 159] on button "Update" at bounding box center [1010, 158] width 114 height 30
select select "***"
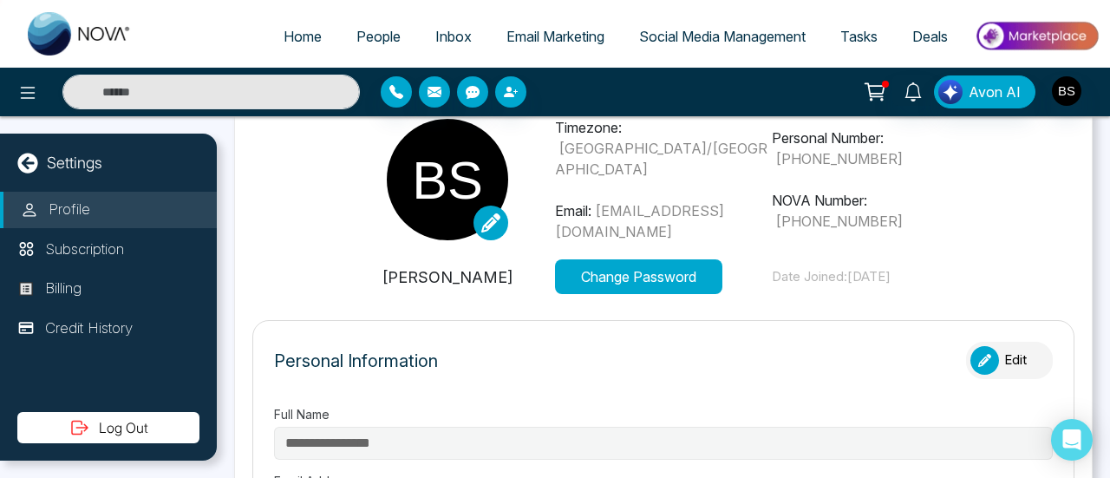
type input "***"
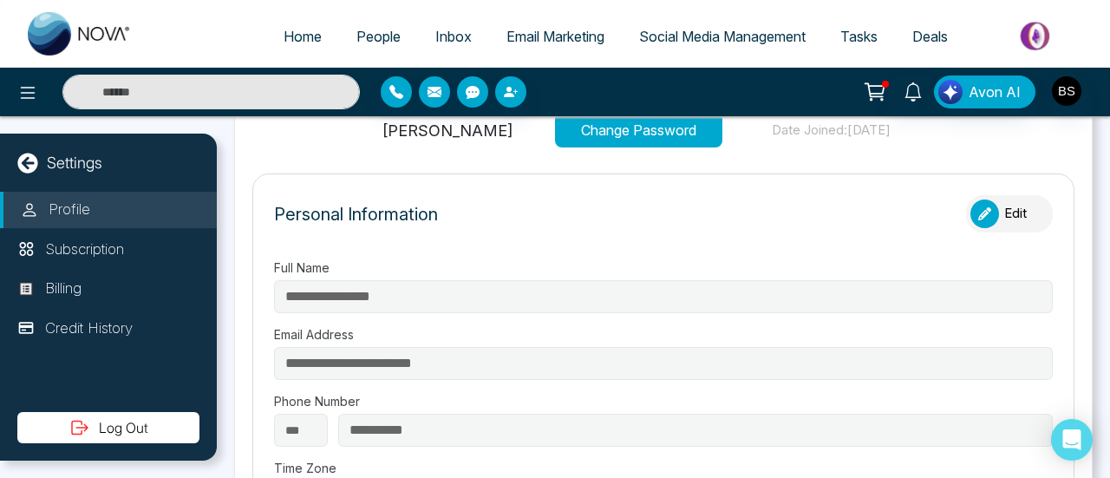
scroll to position [260, 0]
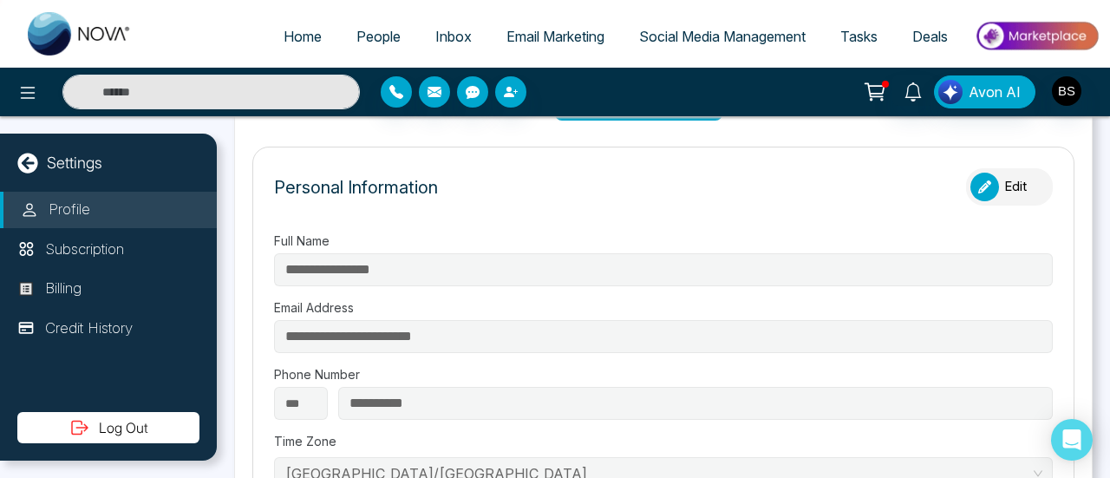
click at [978, 180] on icon "button" at bounding box center [984, 186] width 13 height 13
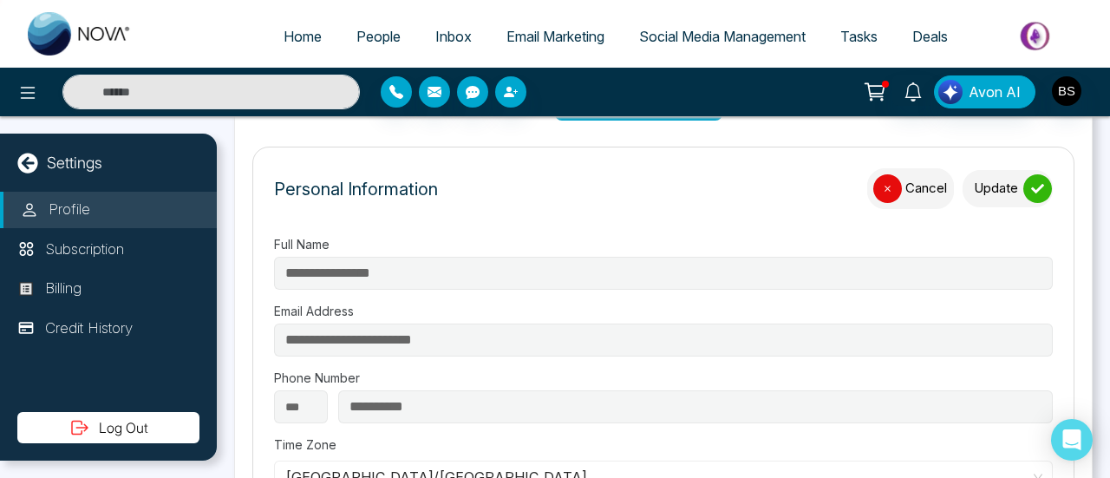
click at [874, 193] on div "button" at bounding box center [888, 188] width 29 height 29
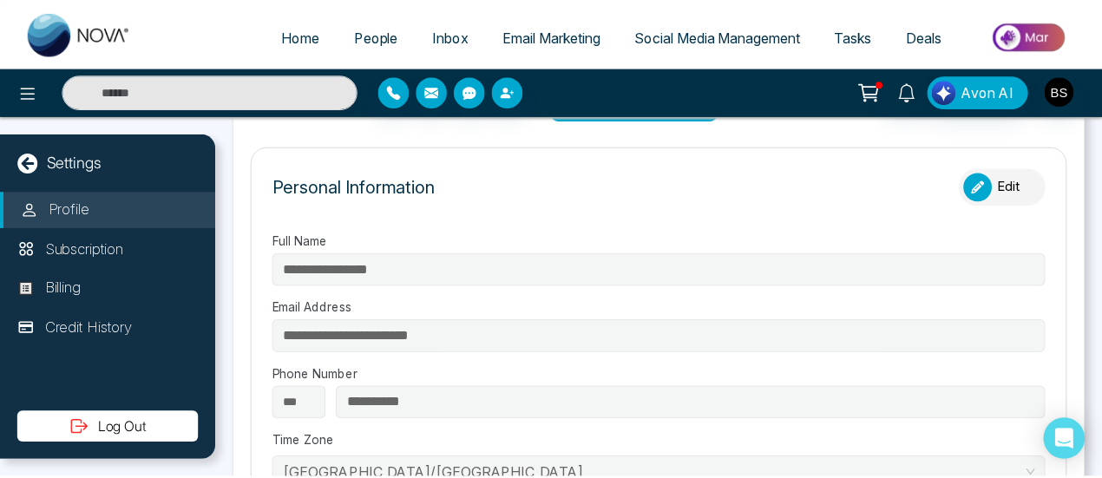
scroll to position [0, 0]
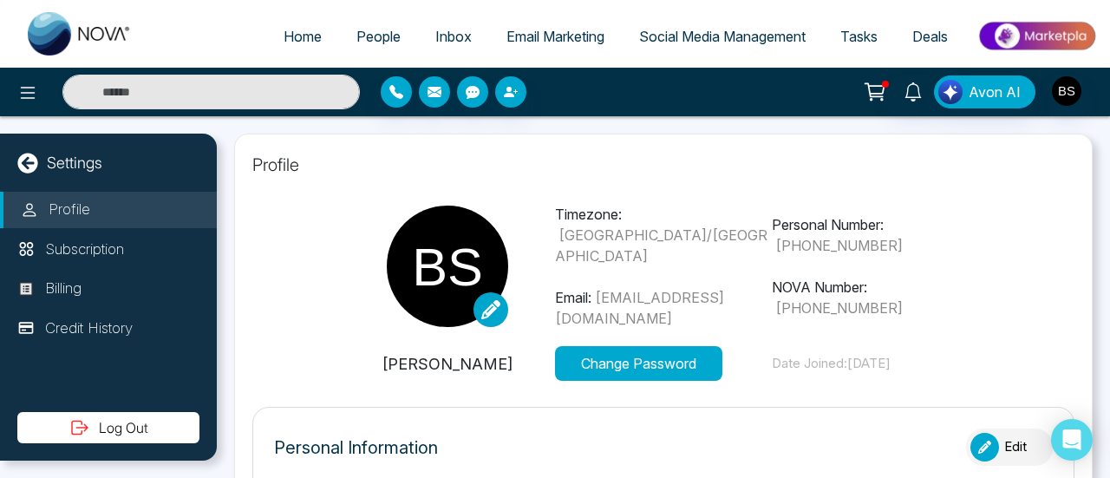
click at [390, 36] on link "People" at bounding box center [378, 36] width 79 height 33
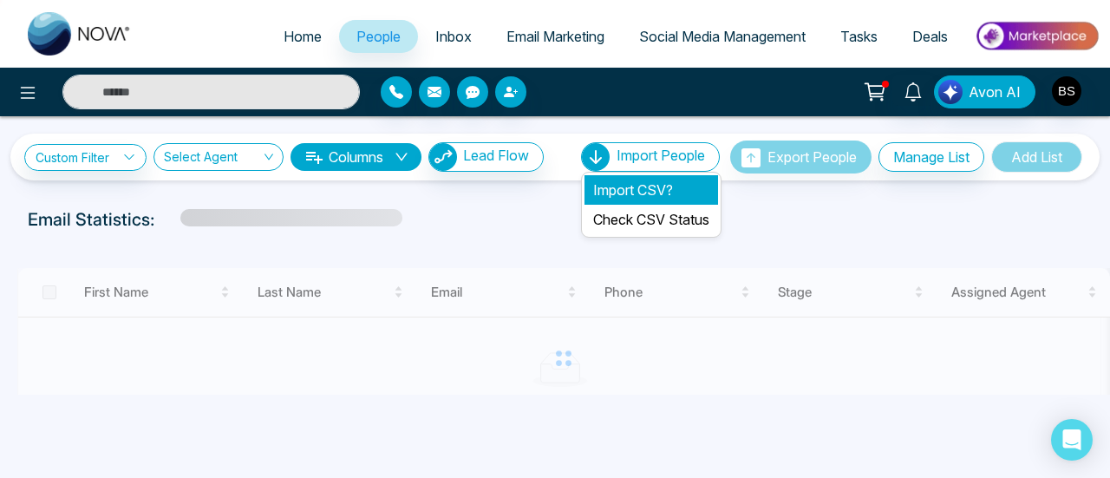
click at [649, 186] on li "Import CSV?" at bounding box center [652, 189] width 134 height 29
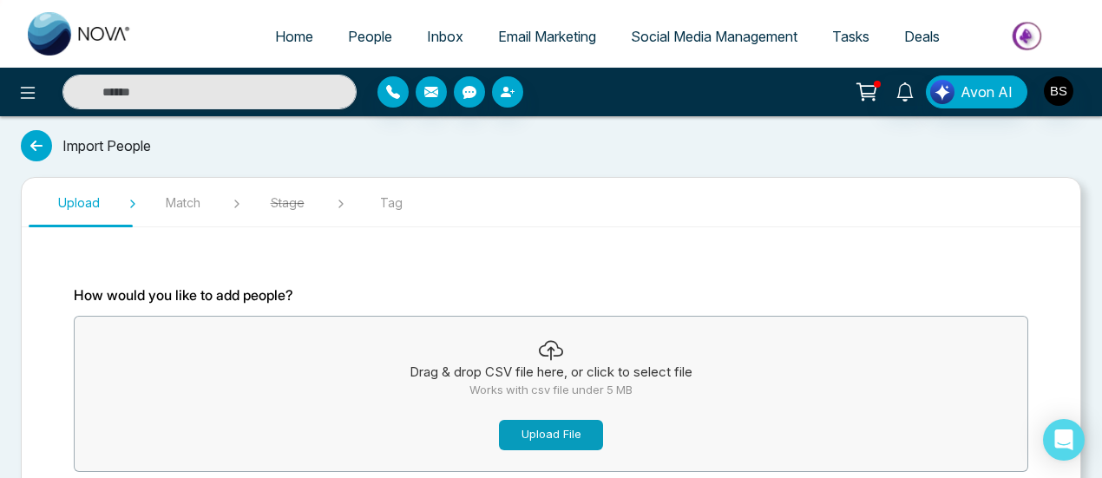
click at [571, 442] on button "Upload File" at bounding box center [551, 435] width 104 height 30
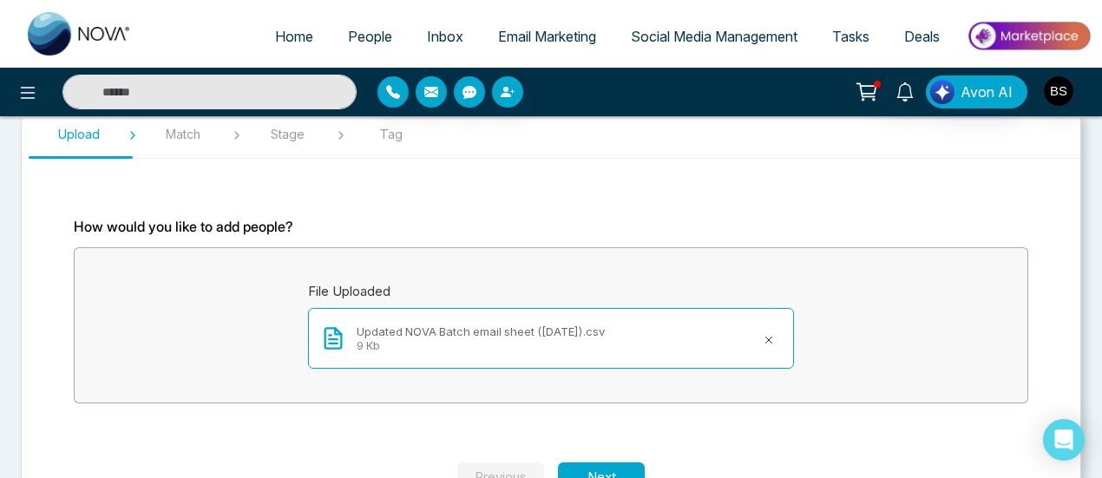
scroll to position [124, 0]
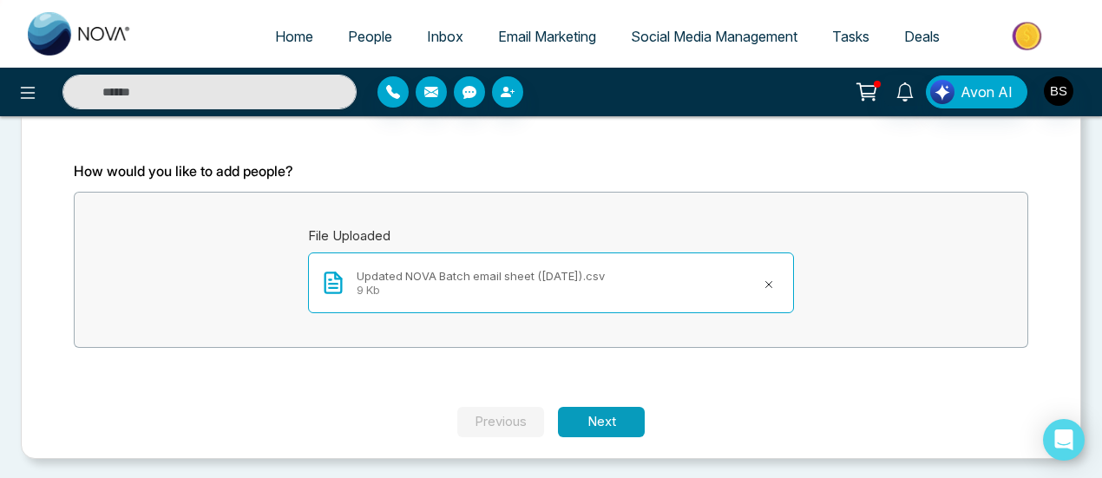
click at [619, 416] on button "Next" at bounding box center [601, 422] width 87 height 30
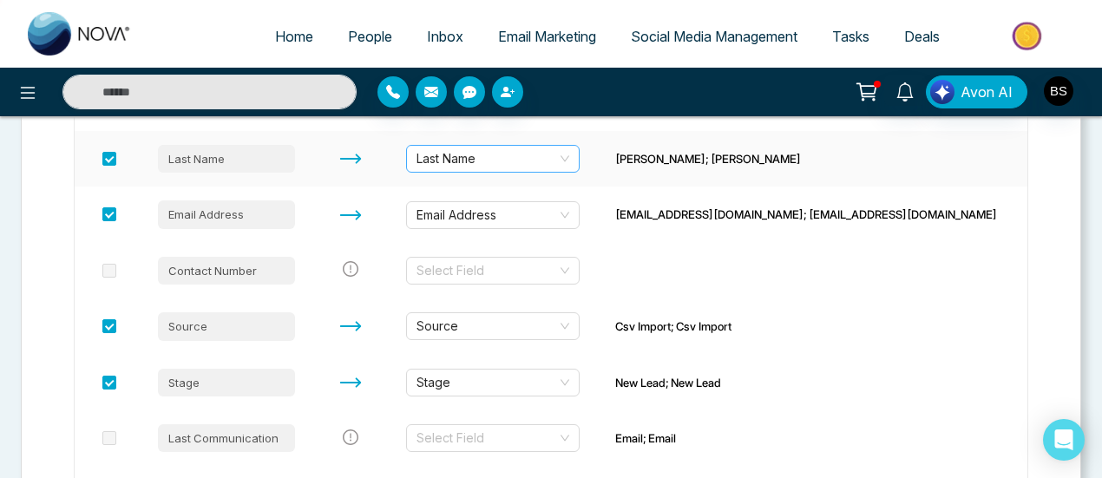
scroll to position [558, 0]
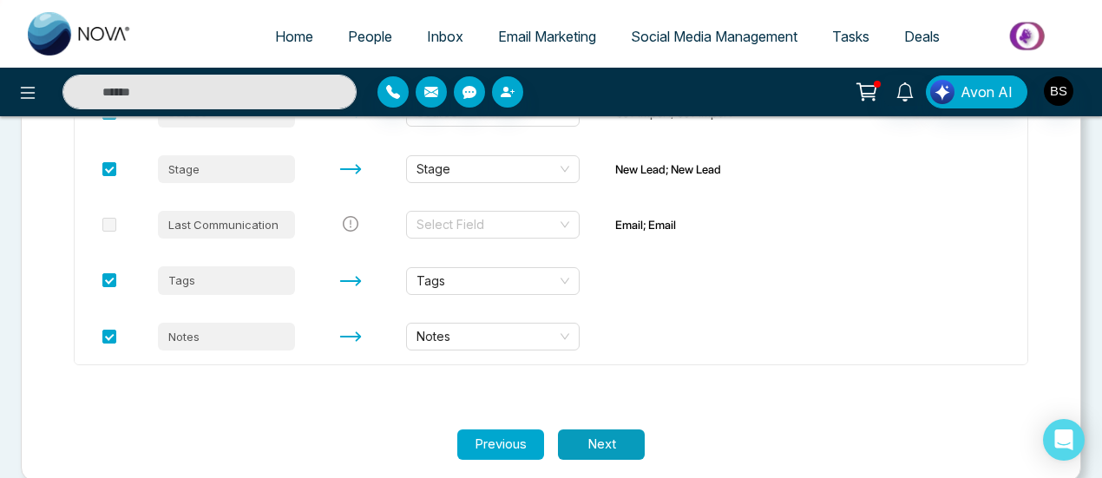
click at [603, 445] on button "Next" at bounding box center [601, 444] width 87 height 30
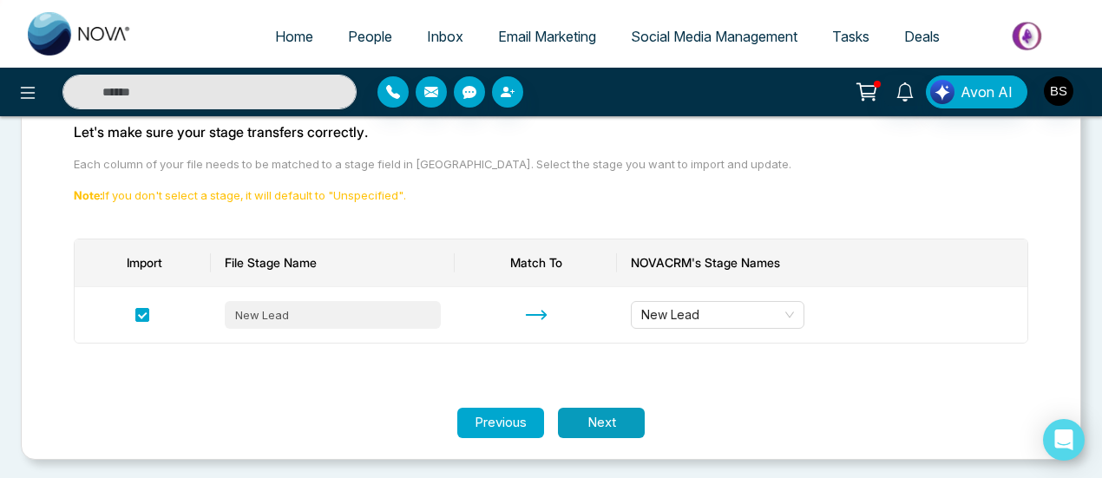
click at [599, 427] on button "Next" at bounding box center [601, 423] width 87 height 30
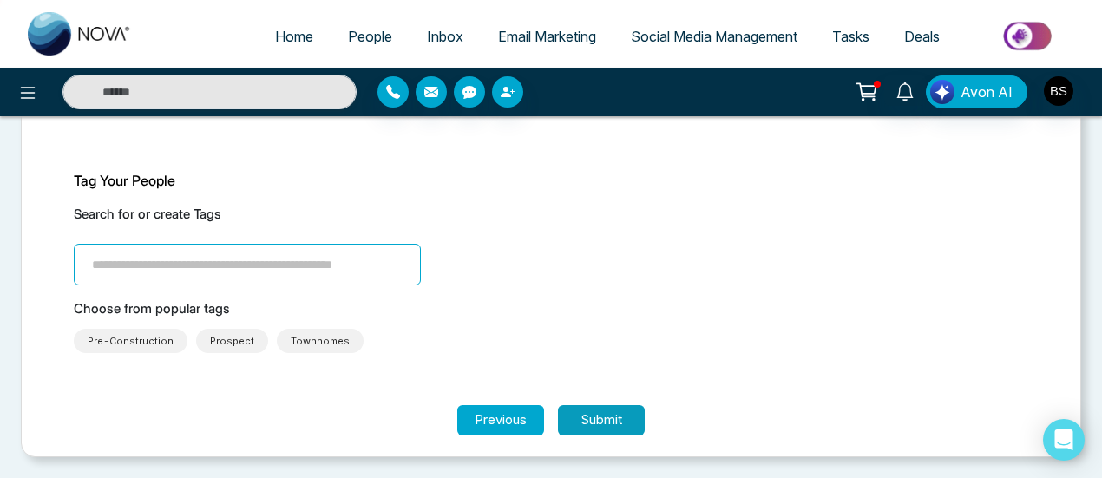
scroll to position [112, 0]
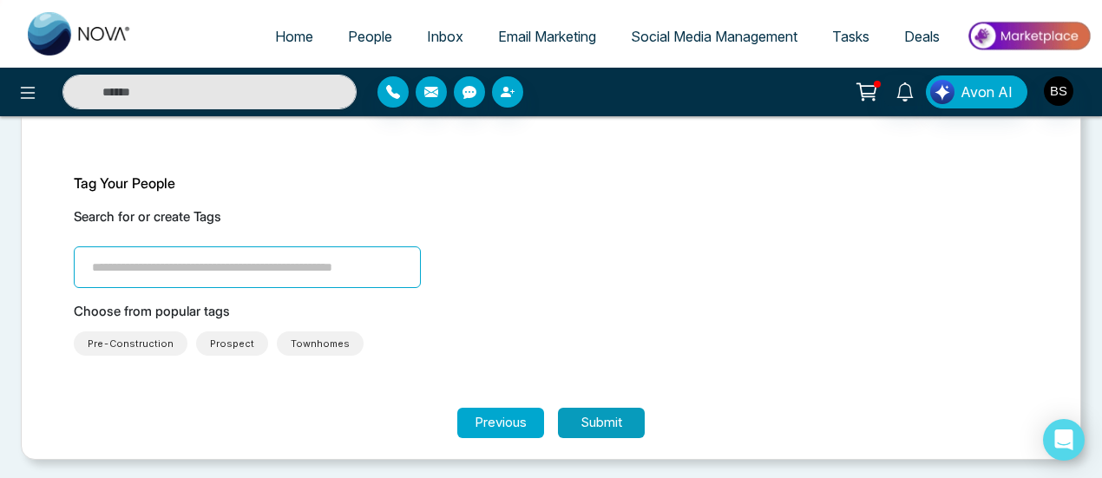
click at [593, 427] on button "Submit" at bounding box center [601, 423] width 87 height 30
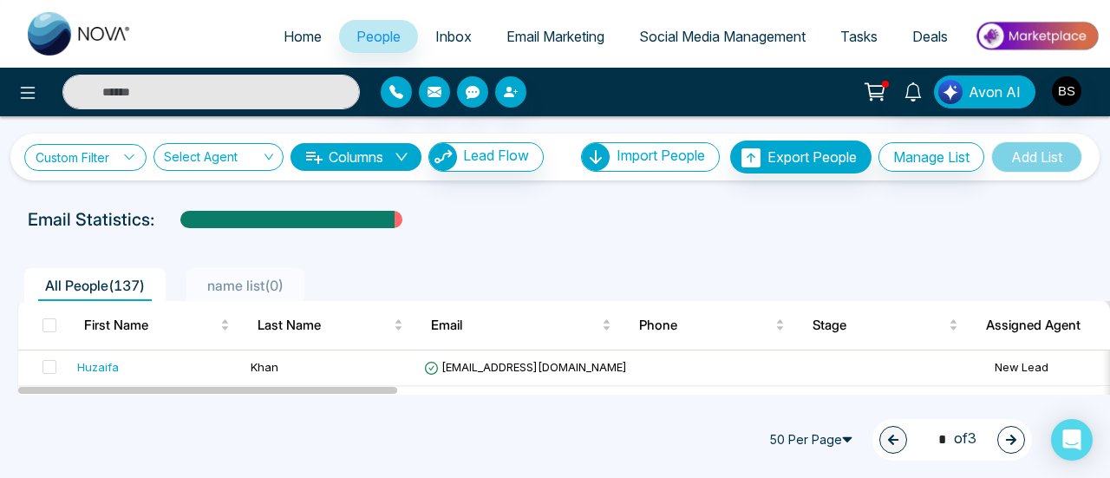
click at [83, 159] on link "Custom Filter" at bounding box center [85, 157] width 122 height 27
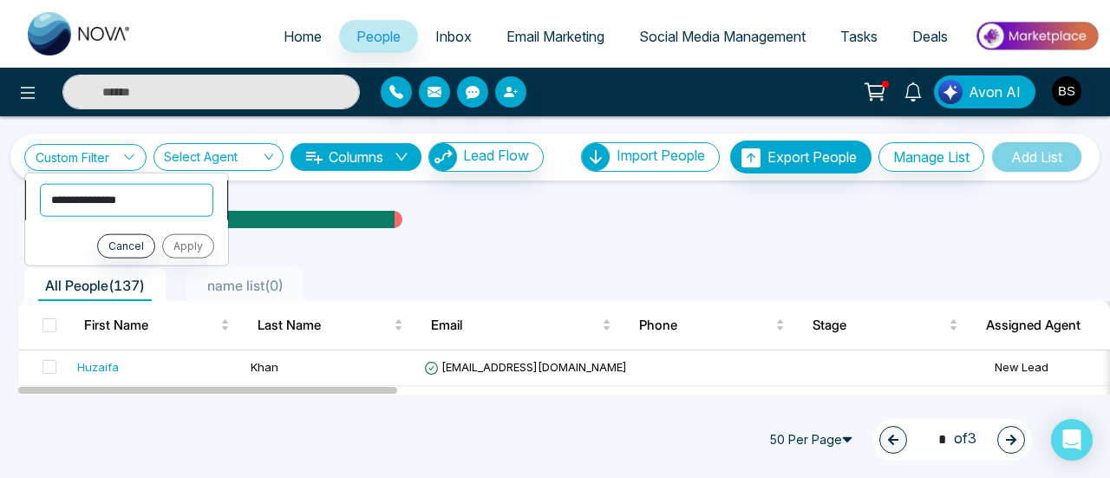
click at [132, 194] on select "**********" at bounding box center [126, 199] width 173 height 33
select select "**********"
click at [40, 183] on select "**********" at bounding box center [126, 199] width 173 height 33
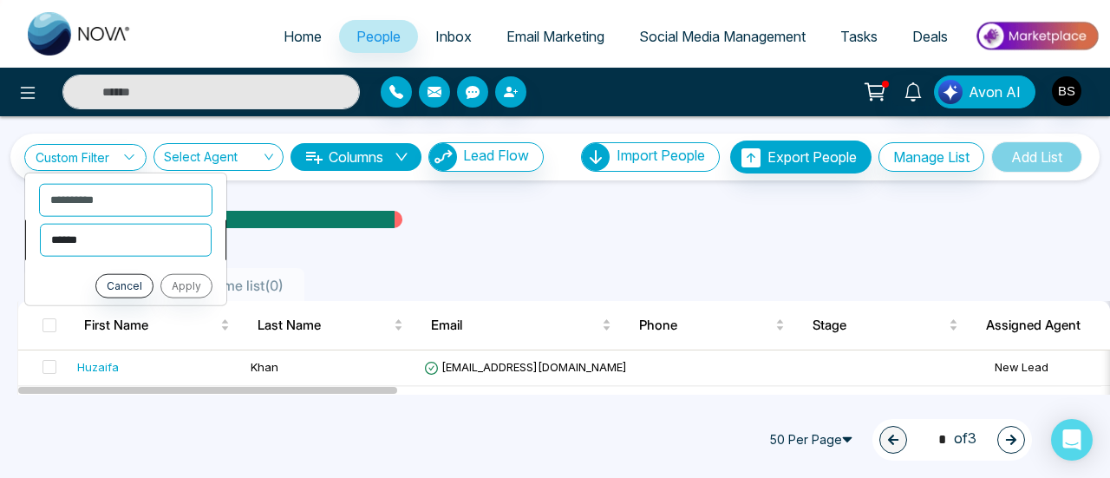
click at [152, 245] on select "**********" at bounding box center [126, 239] width 172 height 33
select select "**********"
click at [40, 223] on select "**********" at bounding box center [126, 239] width 172 height 33
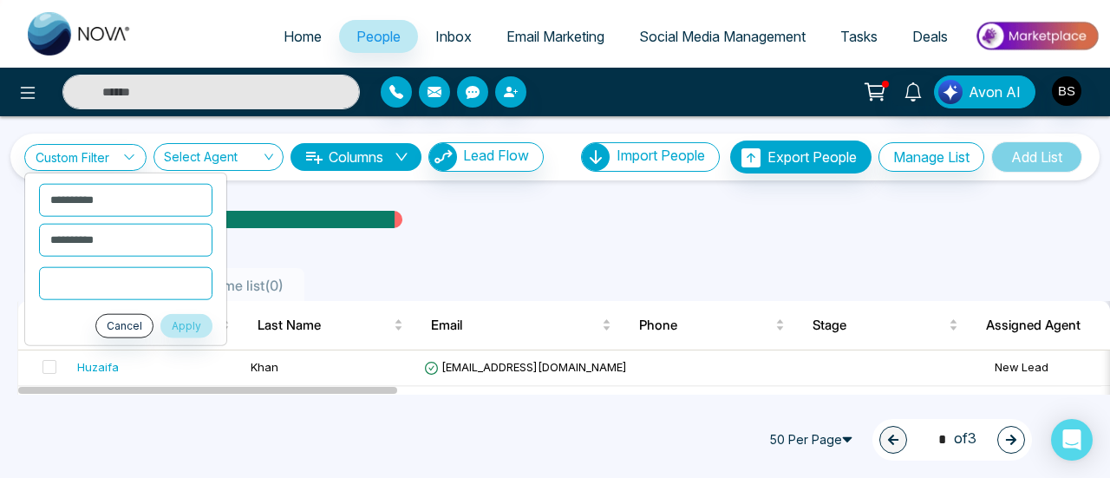
click at [137, 278] on input "text" at bounding box center [125, 282] width 173 height 33
type input "*"
click at [180, 313] on button "Apply" at bounding box center [186, 325] width 52 height 24
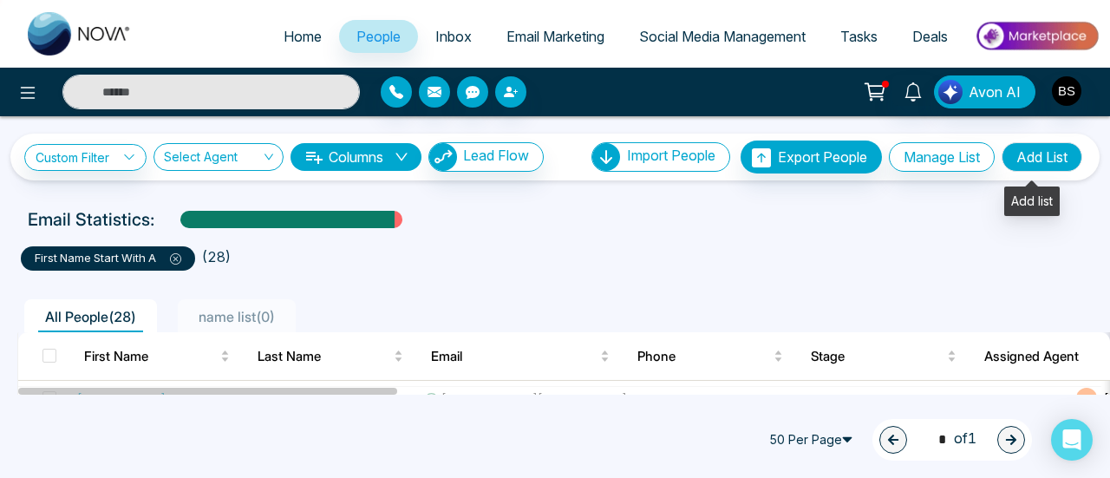
click at [1029, 157] on button "Add List" at bounding box center [1042, 156] width 81 height 29
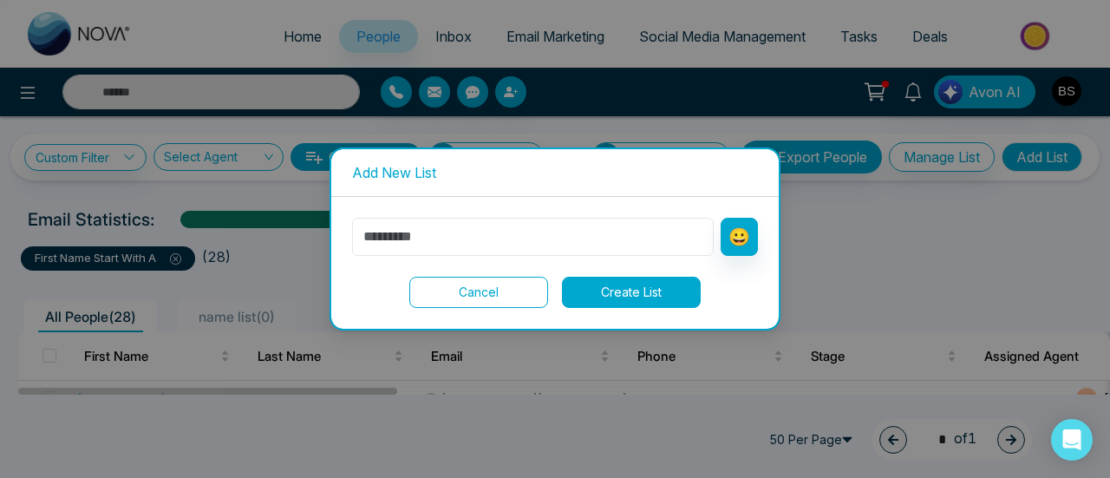
click at [582, 243] on input "text" at bounding box center [533, 237] width 362 height 38
type input "***"
click at [629, 294] on button "Create List" at bounding box center [631, 292] width 139 height 31
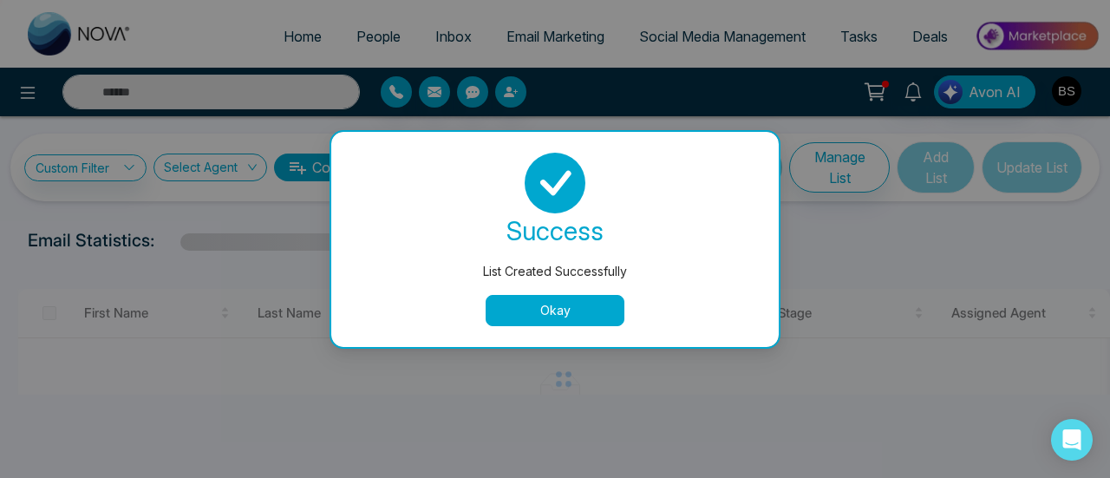
click at [592, 301] on button "Okay" at bounding box center [555, 310] width 139 height 31
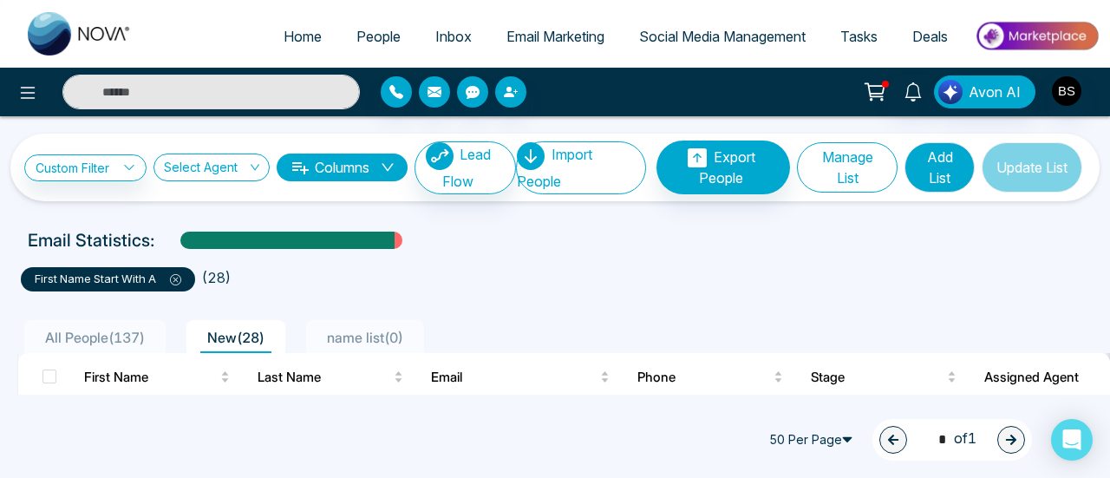
click at [827, 166] on button "Manage List" at bounding box center [847, 167] width 101 height 50
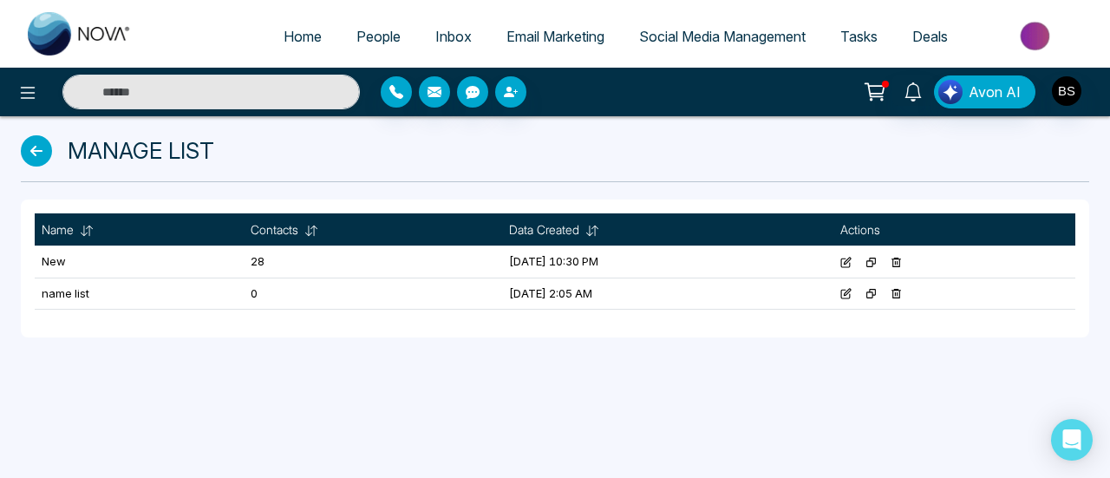
click at [902, 291] on icon at bounding box center [896, 293] width 11 height 11
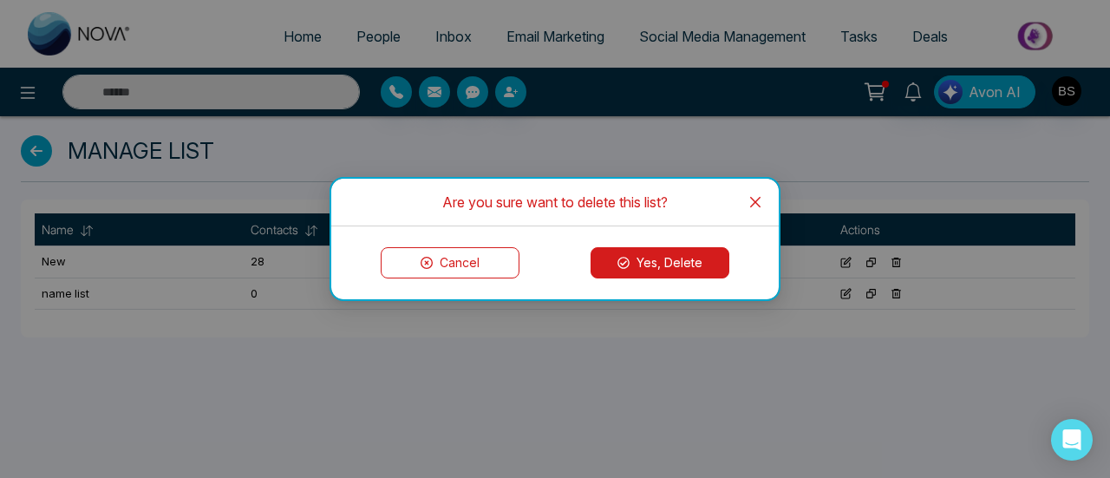
click at [595, 262] on button "Yes, Delete" at bounding box center [660, 262] width 139 height 31
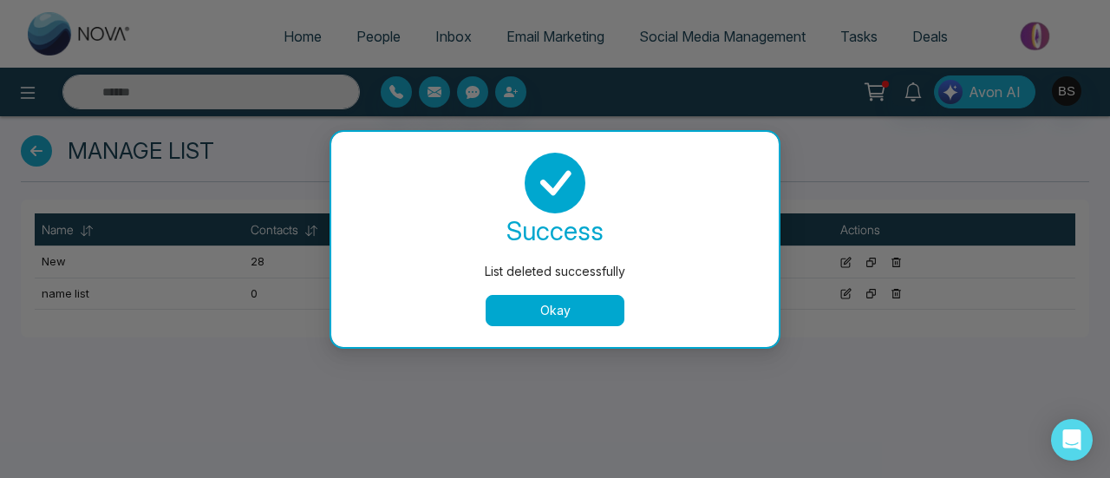
click at [557, 310] on button "Okay" at bounding box center [555, 310] width 139 height 31
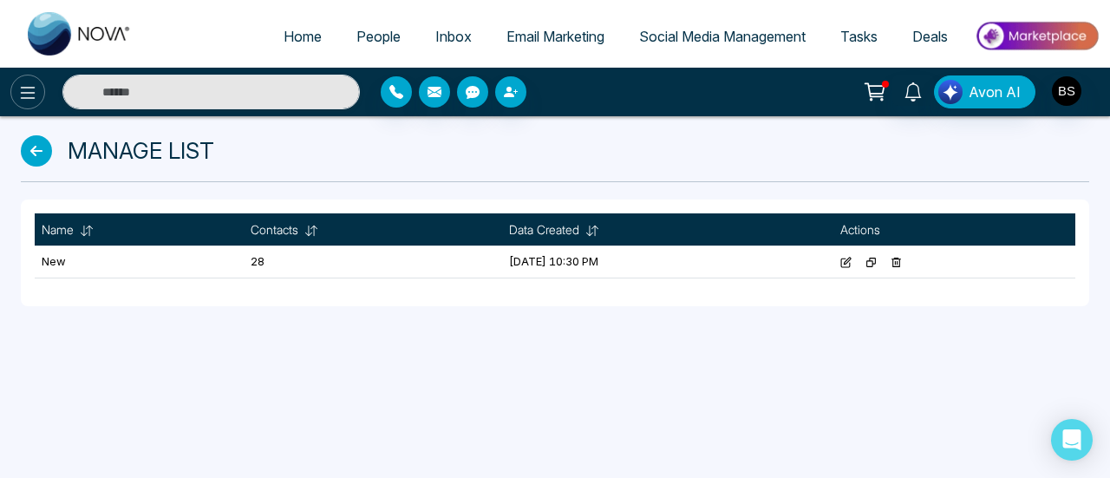
click at [35, 86] on icon at bounding box center [27, 92] width 21 height 21
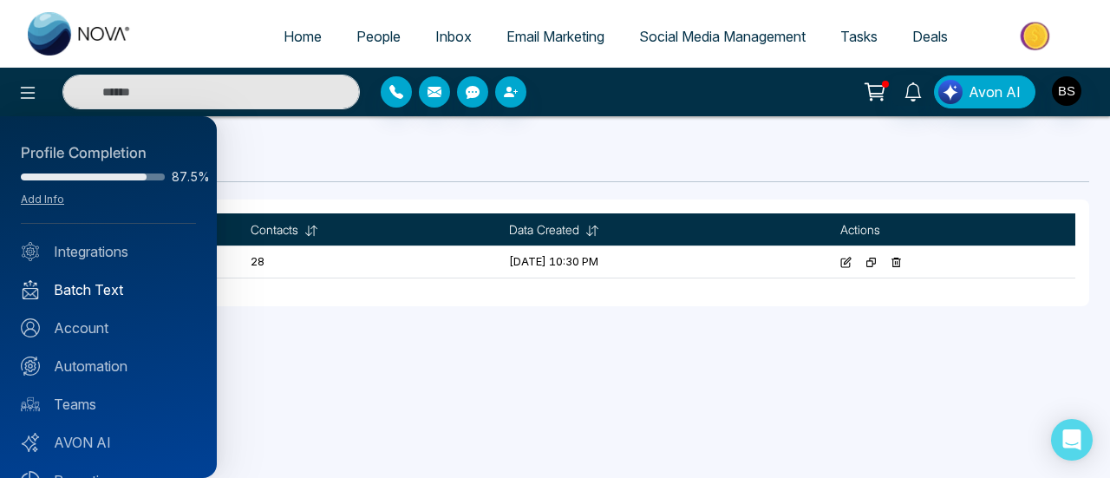
click at [127, 279] on link "Batch Text" at bounding box center [108, 289] width 175 height 21
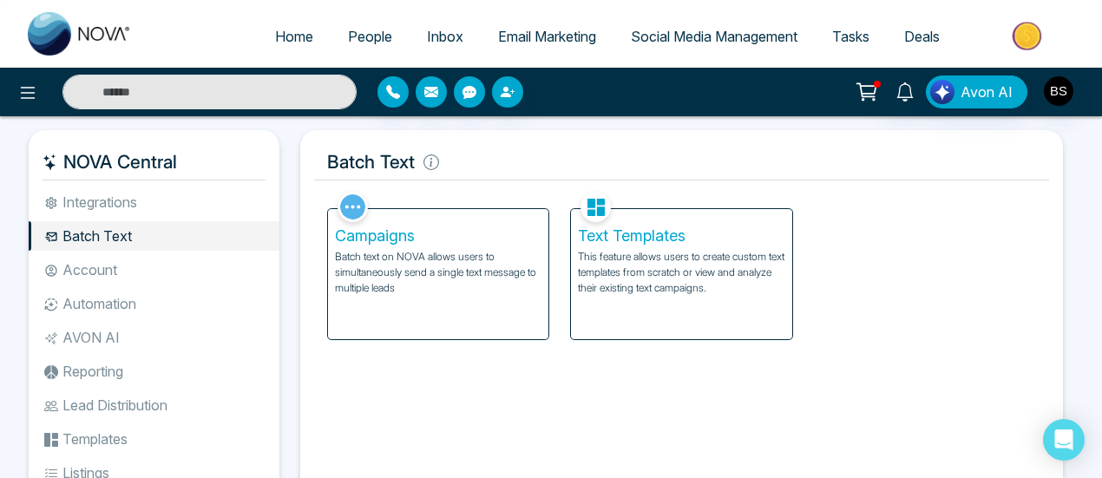
click at [153, 203] on li "Integrations" at bounding box center [154, 201] width 251 height 29
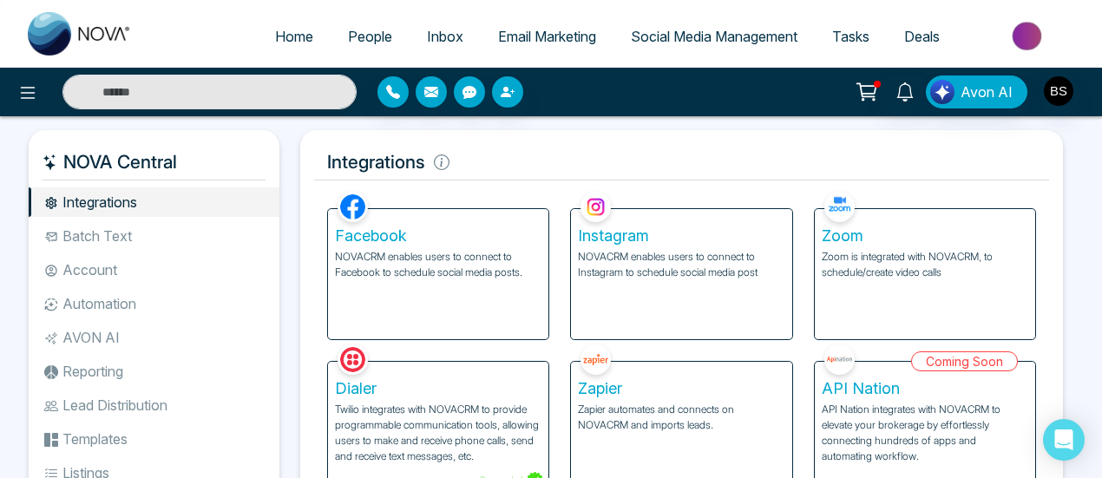
click at [153, 248] on li "Batch Text" at bounding box center [154, 235] width 251 height 29
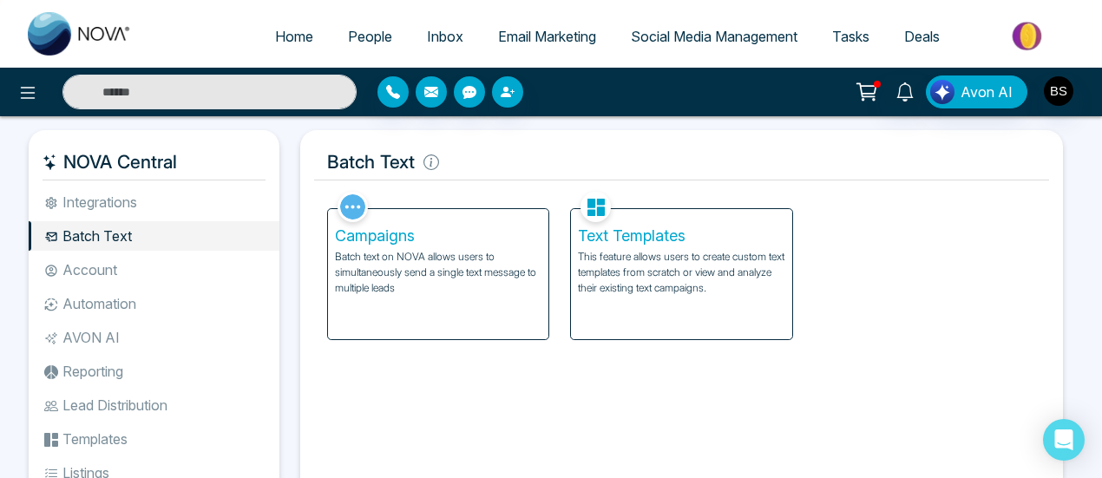
click at [146, 264] on li "Account" at bounding box center [154, 269] width 251 height 29
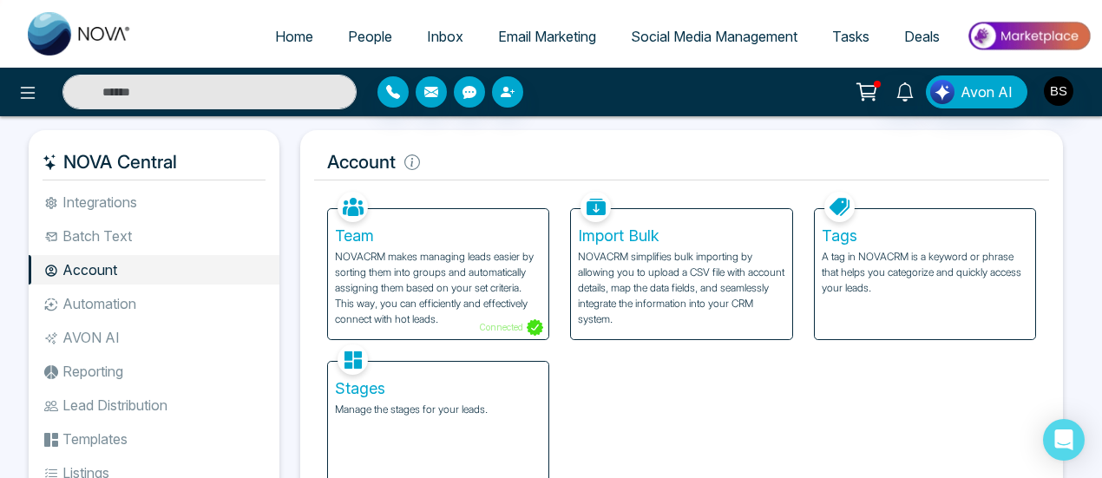
click at [147, 298] on li "Automation" at bounding box center [154, 303] width 251 height 29
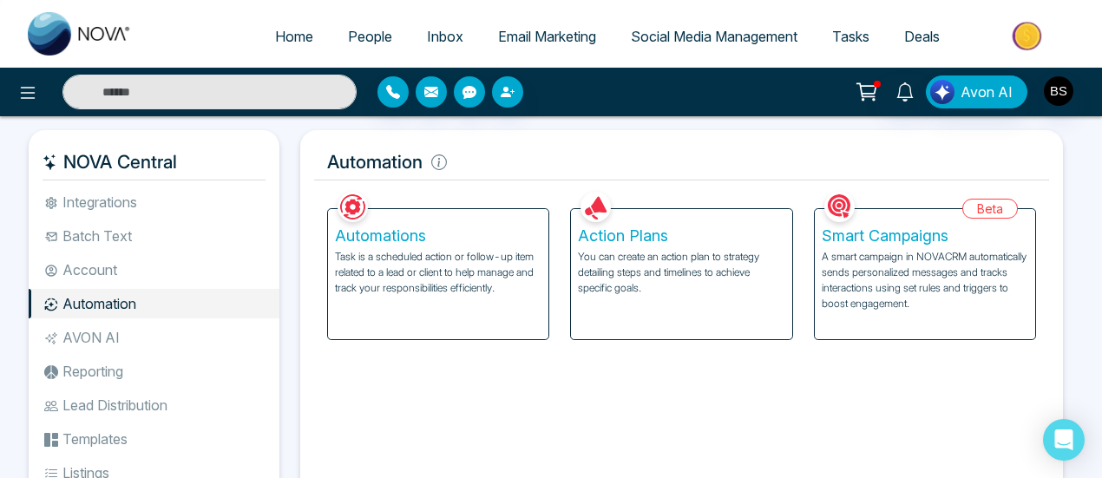
click at [489, 260] on p "Task is a scheduled action or follow-up item related to a lead or client to hel…" at bounding box center [438, 272] width 206 height 47
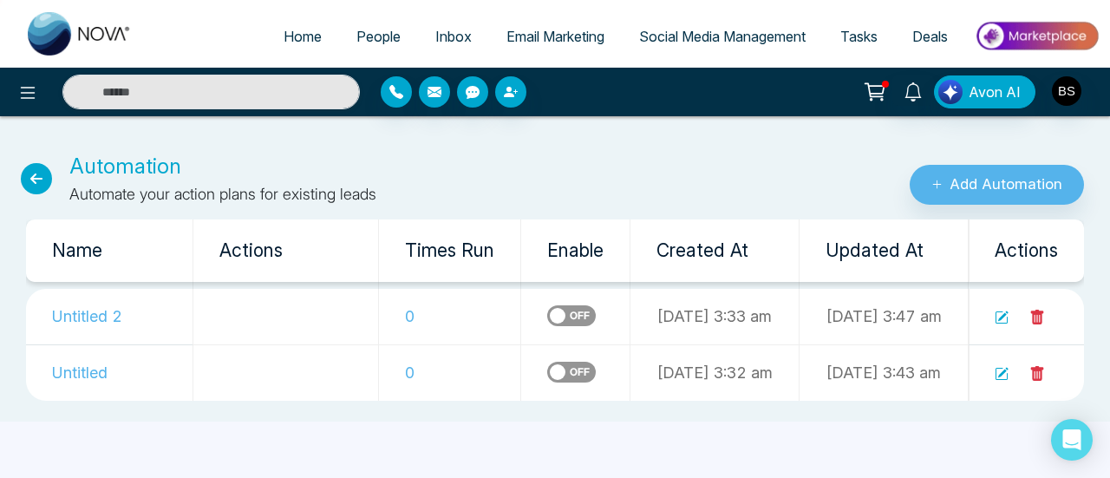
click at [547, 318] on label at bounding box center [571, 315] width 49 height 21
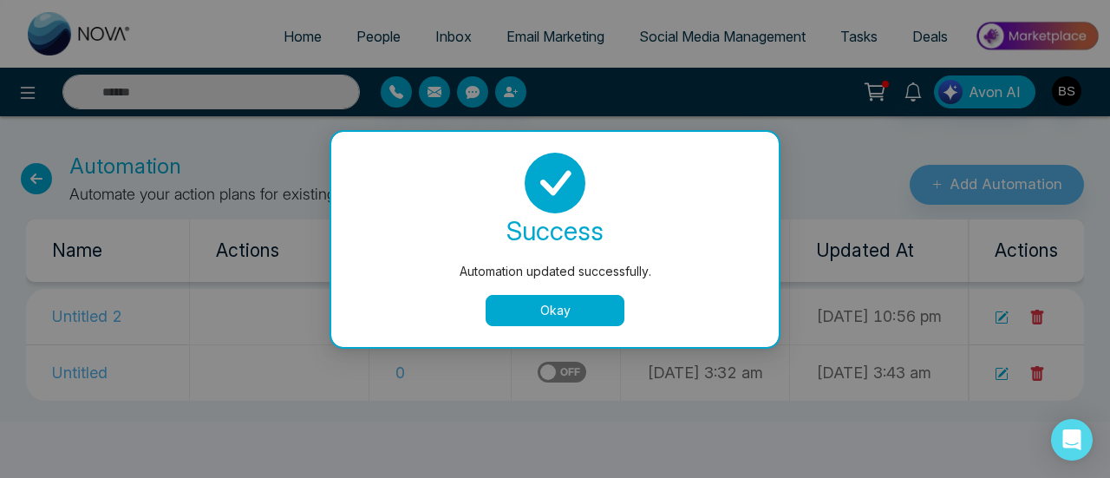
click at [514, 309] on button "Okay" at bounding box center [555, 310] width 139 height 31
